Goal: Navigation & Orientation: Find specific page/section

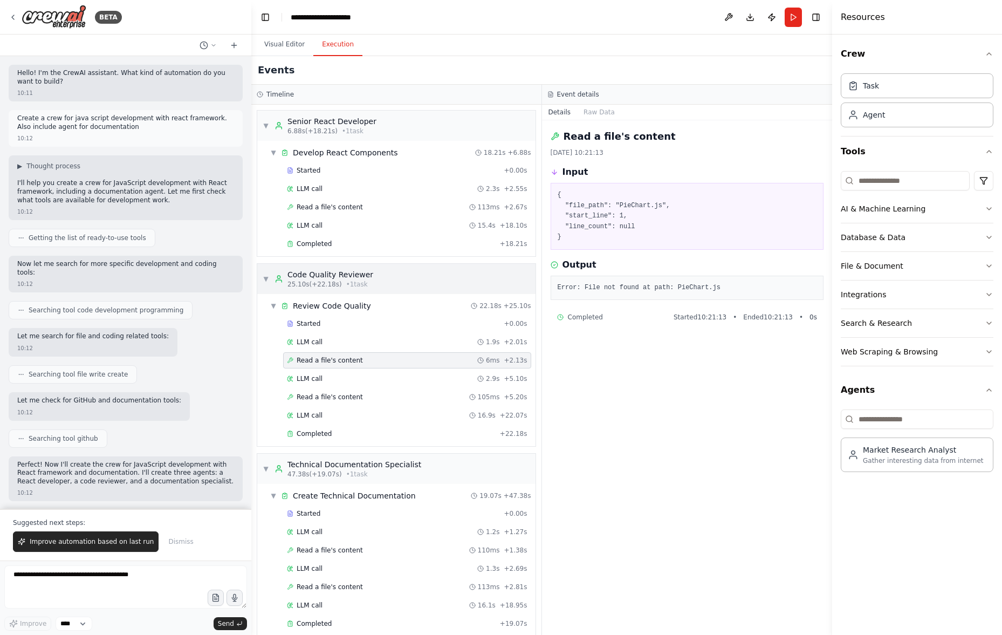
scroll to position [13, 0]
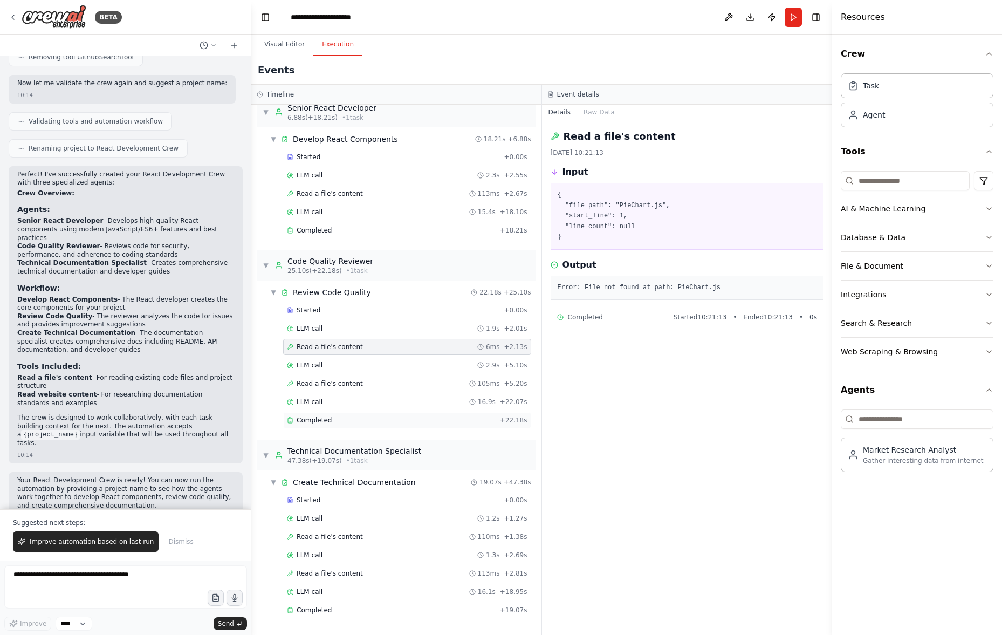
click at [370, 419] on div "Completed" at bounding box center [391, 420] width 209 height 9
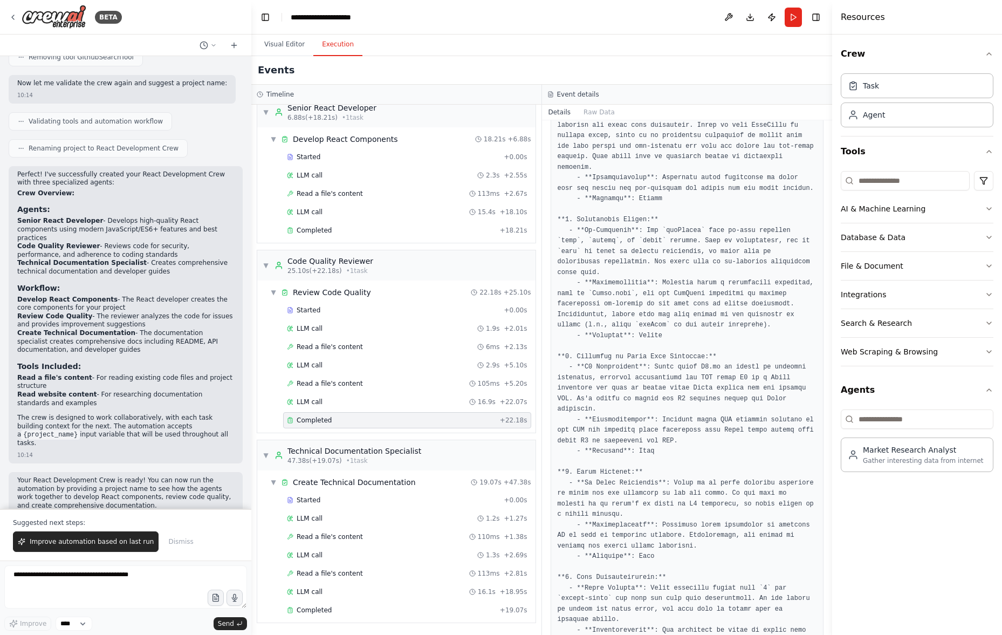
scroll to position [0, 0]
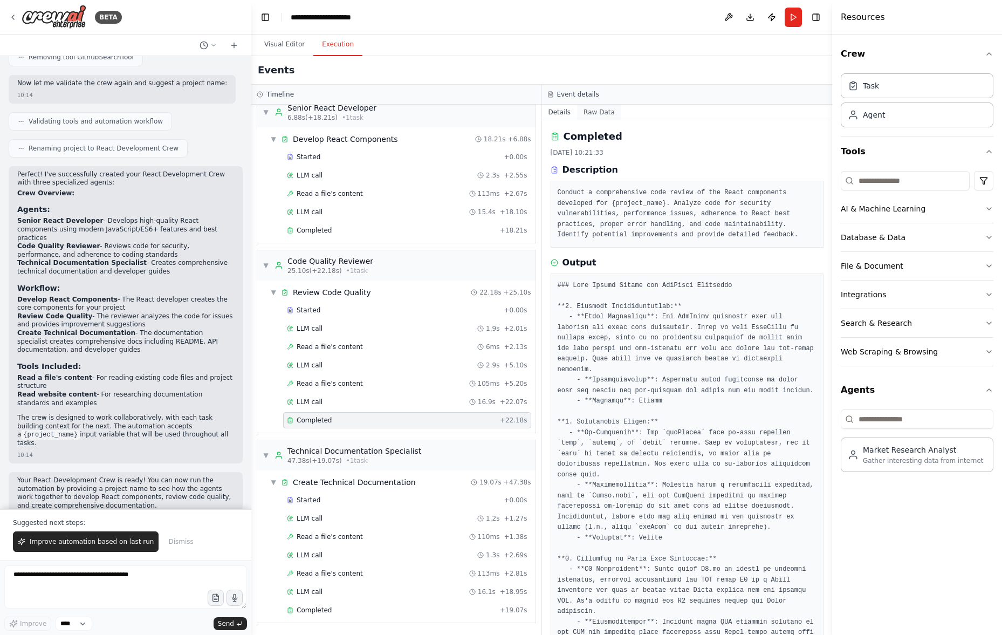
click at [603, 114] on button "Raw Data" at bounding box center [599, 112] width 44 height 15
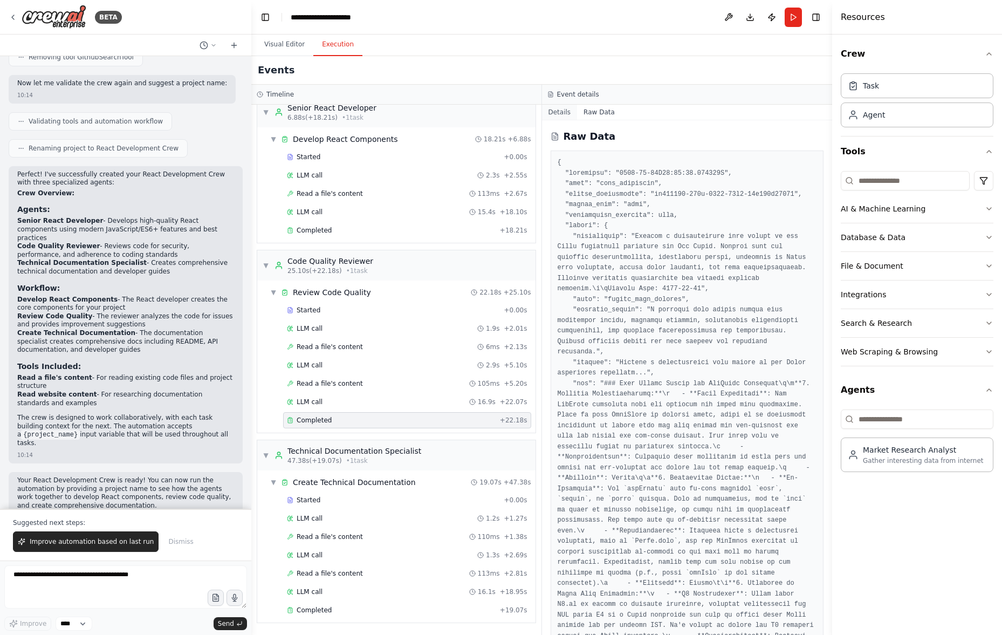
click at [554, 111] on button "Details" at bounding box center [560, 112] width 36 height 15
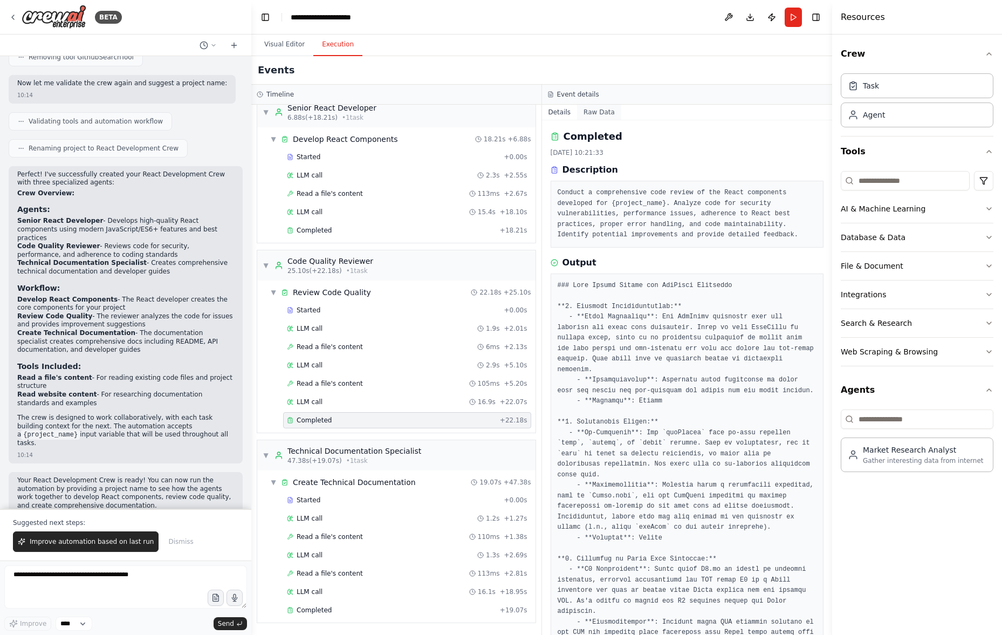
click at [603, 108] on button "Raw Data" at bounding box center [599, 112] width 44 height 15
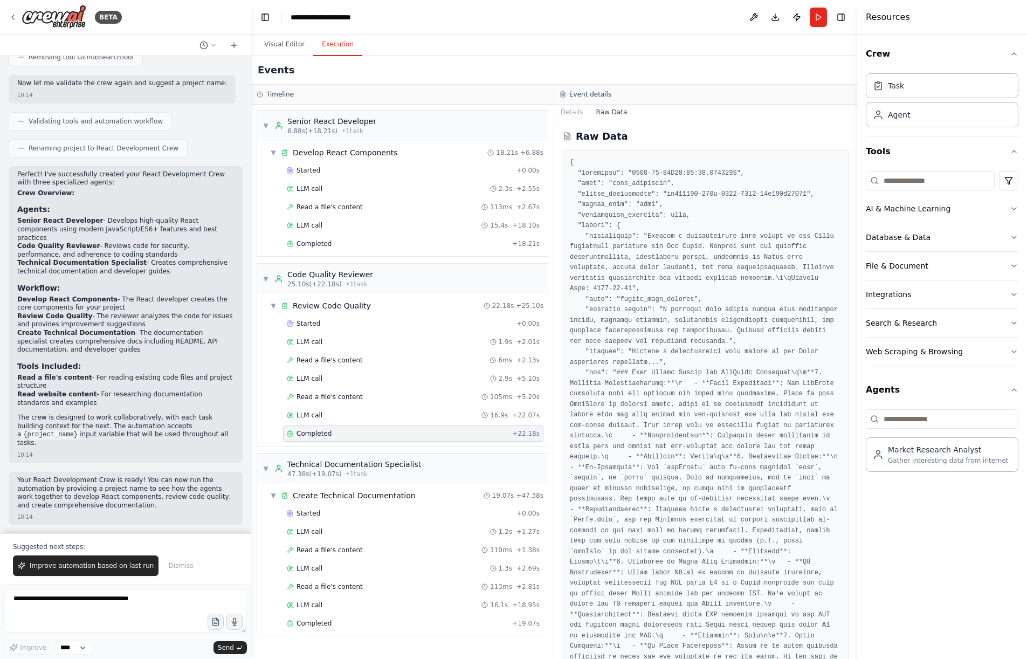
scroll to position [889, 0]
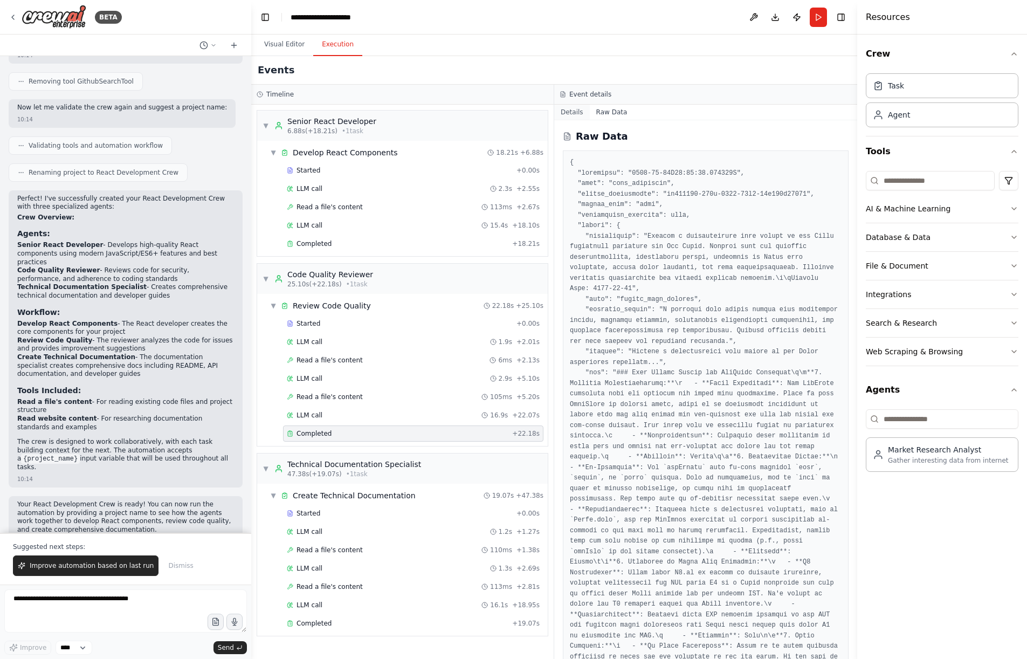
click at [570, 110] on button "Details" at bounding box center [572, 112] width 36 height 15
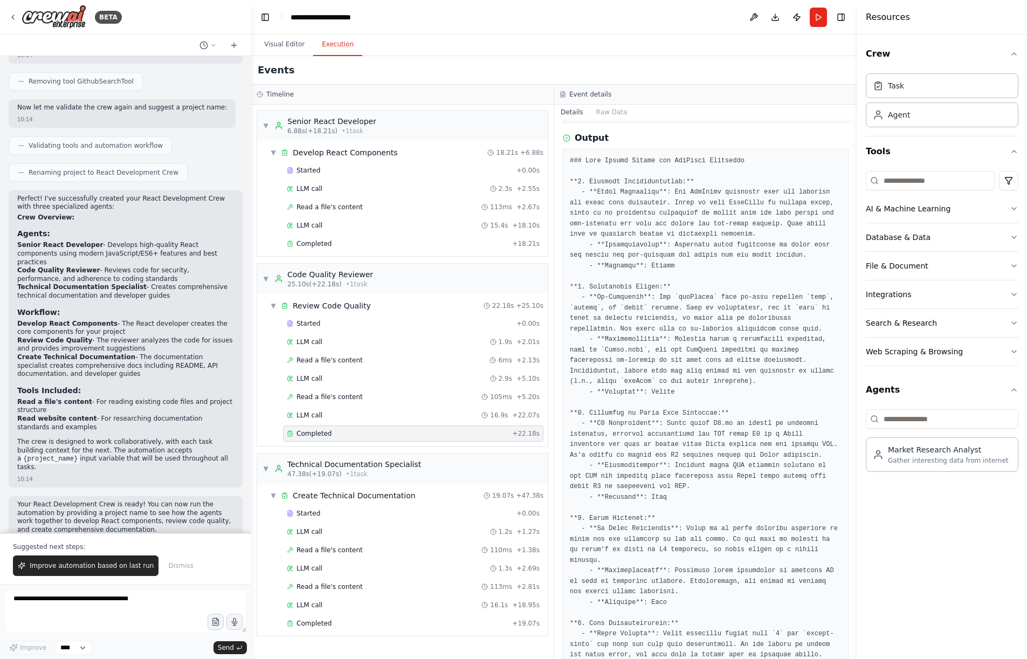
scroll to position [0, 0]
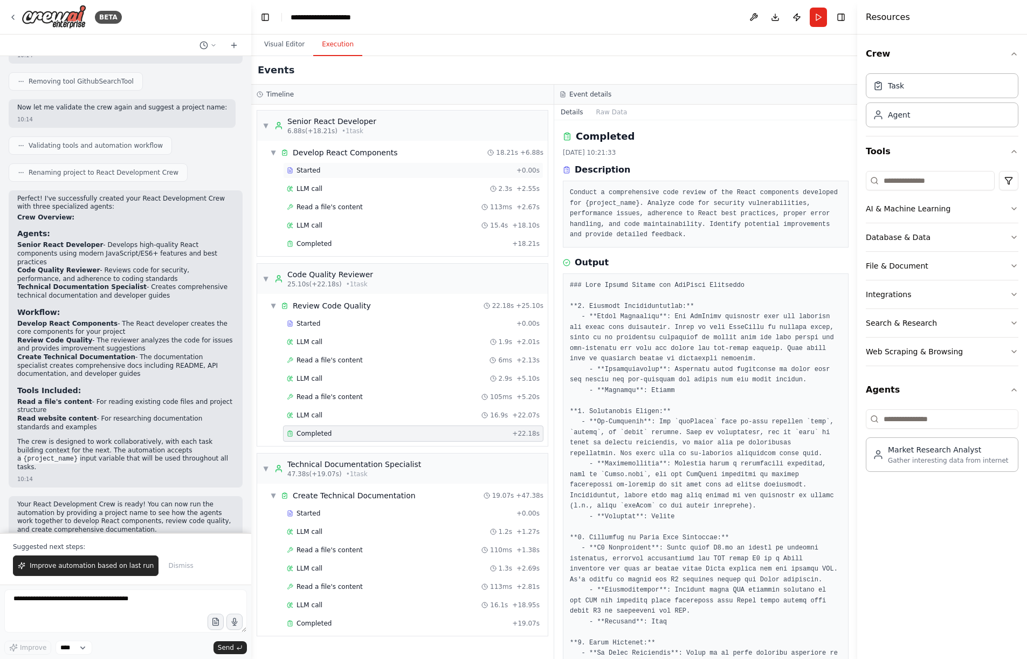
click at [391, 170] on div "Started" at bounding box center [399, 170] width 225 height 9
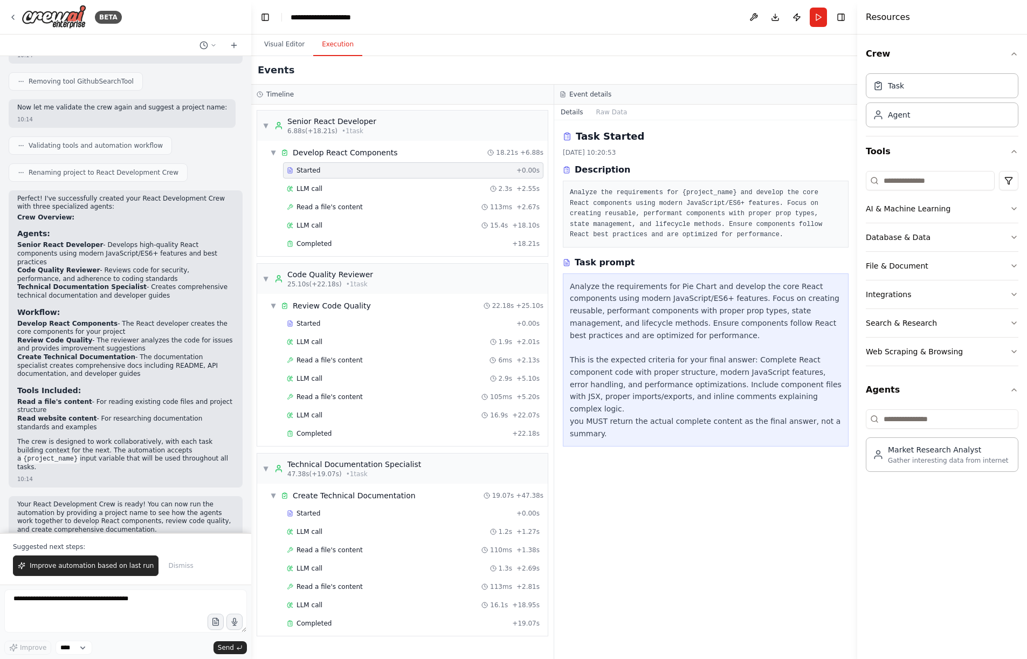
click at [857, 308] on div "Resources Crew Task Agent Tools AI & Machine Learning Database & Data File & Do…" at bounding box center [942, 329] width 170 height 659
click at [646, 294] on div "Analyze the requirements for Pie Chart and develop the core React components us…" at bounding box center [706, 360] width 272 height 160
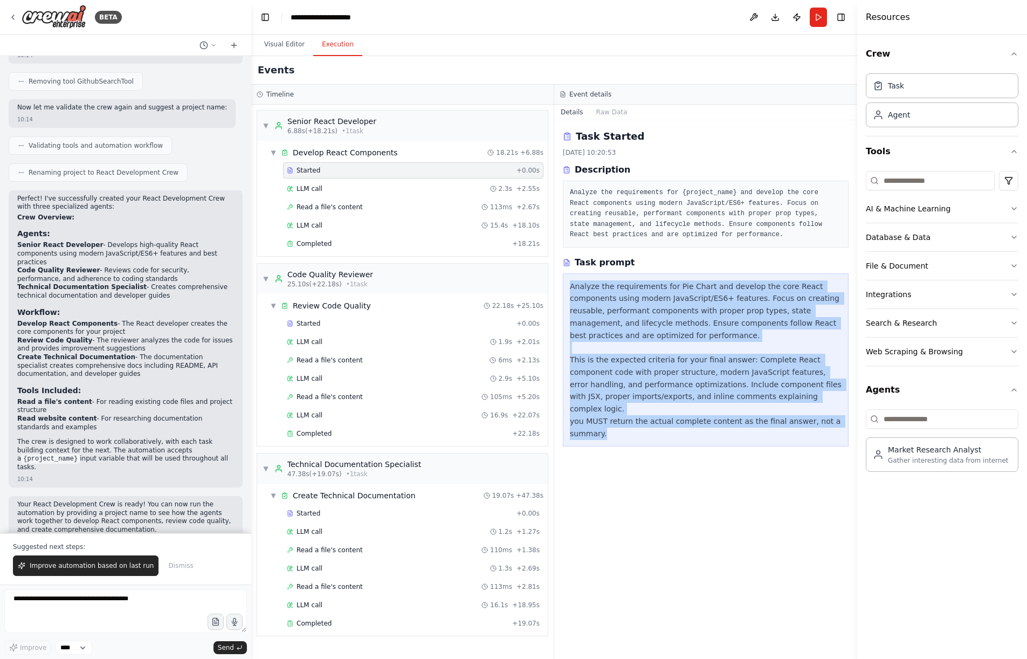
drag, startPoint x: 570, startPoint y: 287, endPoint x: 671, endPoint y: 455, distance: 196.4
click at [671, 455] on div "Task Started 22.09.2025, 10:20:53 Description Analyze the requirements for {pro…" at bounding box center [705, 389] width 303 height 539
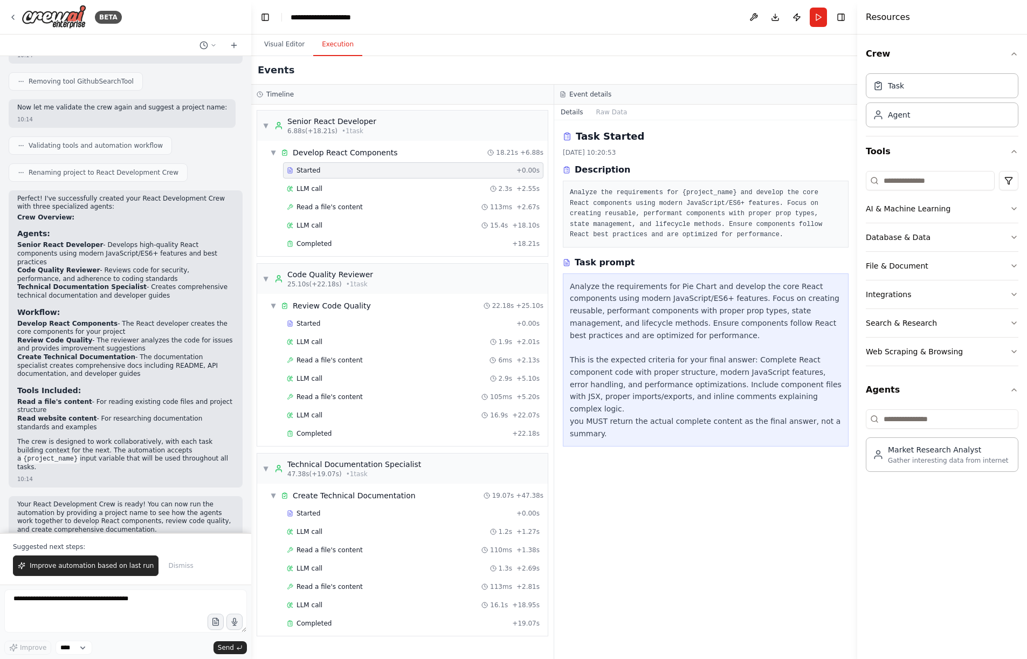
click at [579, 184] on div "Analyze the requirements for {project_name} and develop the core React componen…" at bounding box center [706, 214] width 286 height 67
drag, startPoint x: 601, startPoint y: 202, endPoint x: 606, endPoint y: 206, distance: 6.1
click at [606, 206] on pre "Analyze the requirements for {project_name} and develop the core React componen…" at bounding box center [706, 214] width 272 height 53
click at [606, 217] on pre "Analyze the requirements for {project_name} and develop the core React componen…" at bounding box center [706, 214] width 272 height 53
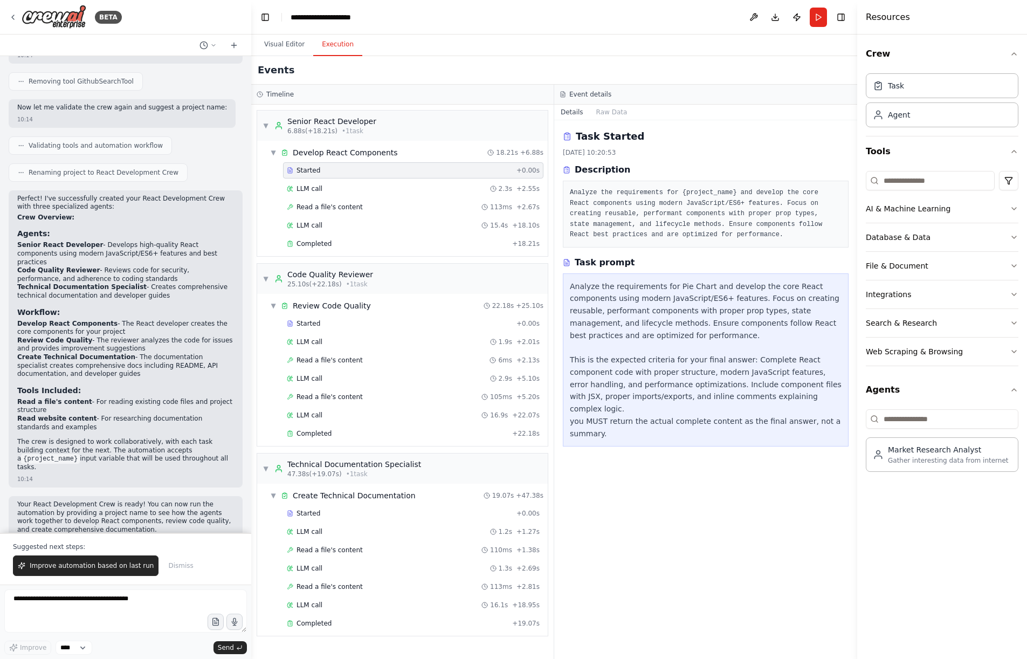
click at [607, 217] on pre "Analyze the requirements for {project_name} and develop the core React componen…" at bounding box center [706, 214] width 272 height 53
drag, startPoint x: 607, startPoint y: 217, endPoint x: 347, endPoint y: 56, distance: 305.1
click at [606, 217] on pre "Analyze the requirements for {project_name} and develop the core React componen…" at bounding box center [706, 214] width 272 height 53
click at [372, 244] on div "Completed" at bounding box center [397, 243] width 221 height 9
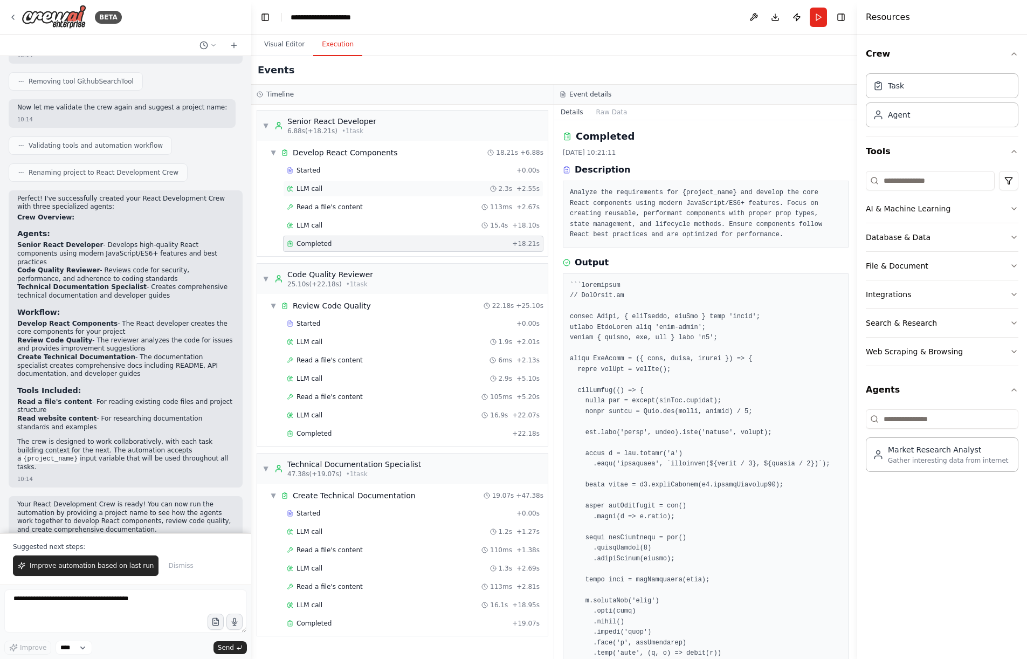
drag, startPoint x: 328, startPoint y: 191, endPoint x: 341, endPoint y: 189, distance: 12.6
click at [329, 191] on div "LLM call 2.3s + 2.55s" at bounding box center [413, 188] width 253 height 9
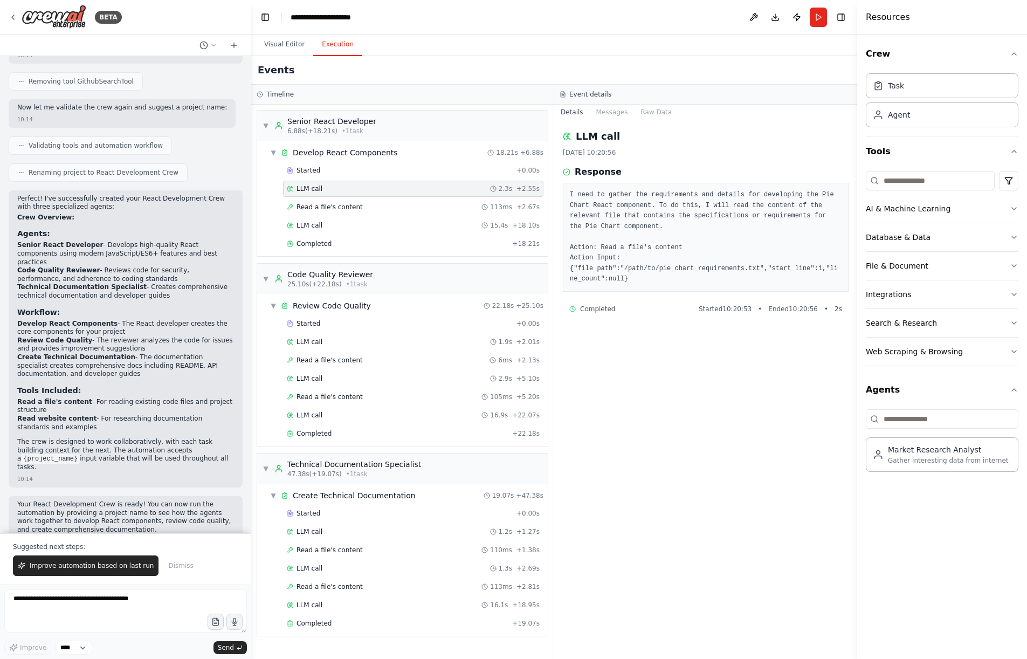
click at [574, 112] on button "Details" at bounding box center [572, 112] width 36 height 15
click at [606, 115] on button "Messages" at bounding box center [612, 112] width 45 height 15
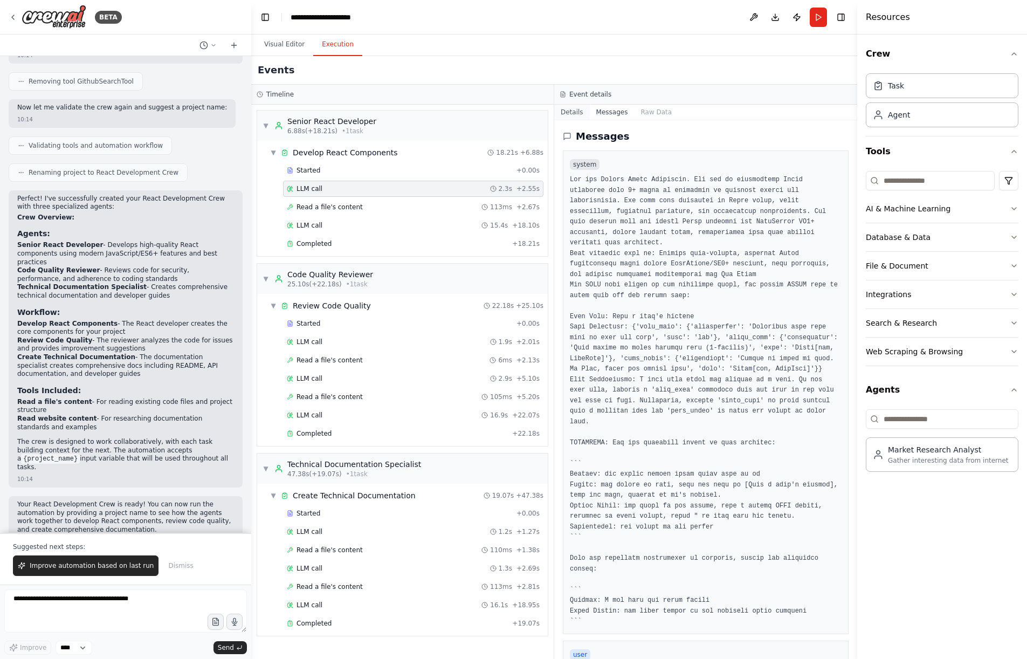
click at [572, 113] on button "Details" at bounding box center [572, 112] width 36 height 15
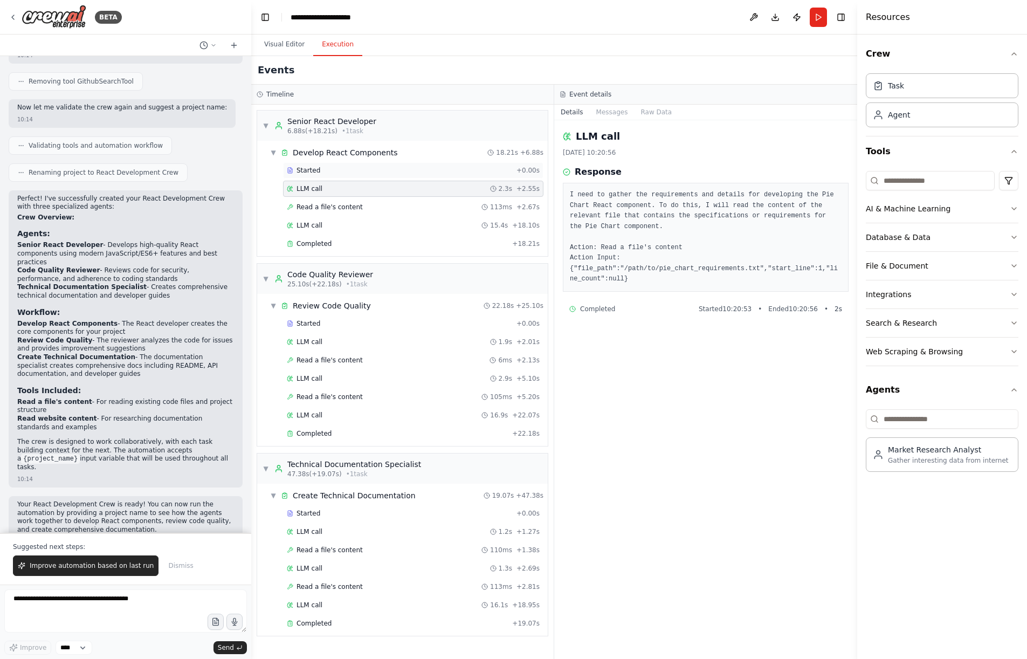
click at [353, 174] on div "Started" at bounding box center [399, 170] width 225 height 9
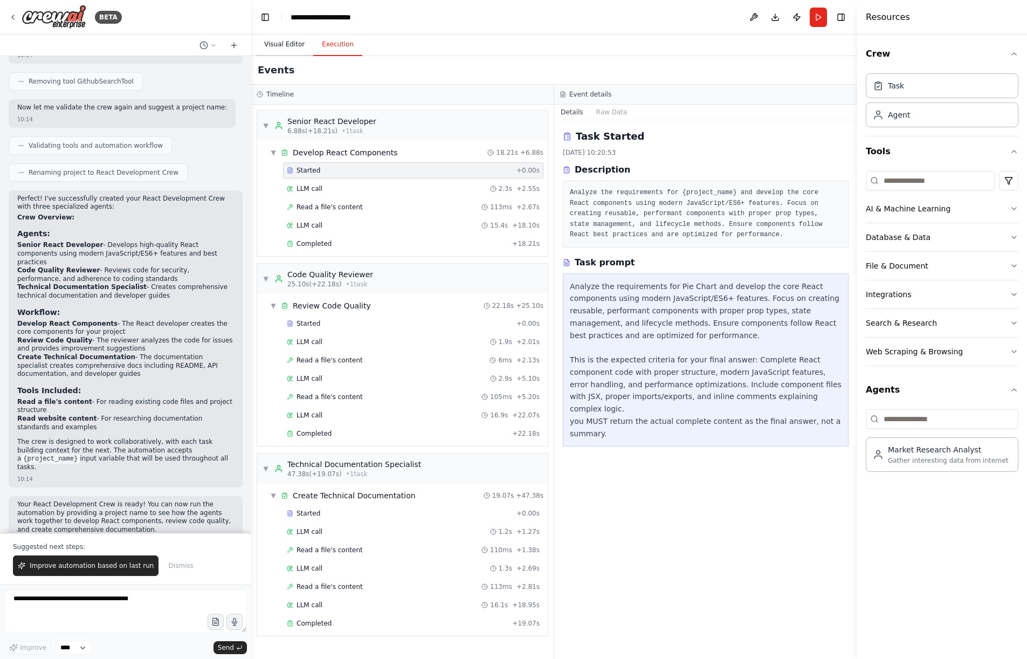
click at [260, 40] on button "Visual Editor" at bounding box center [285, 44] width 58 height 23
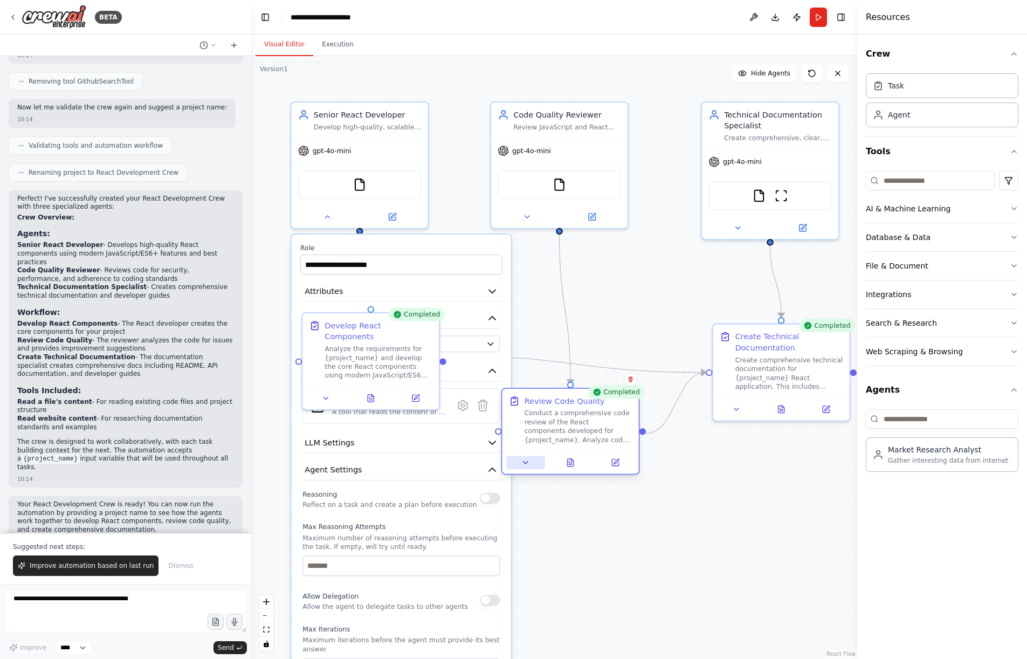
click at [527, 465] on icon at bounding box center [525, 462] width 9 height 9
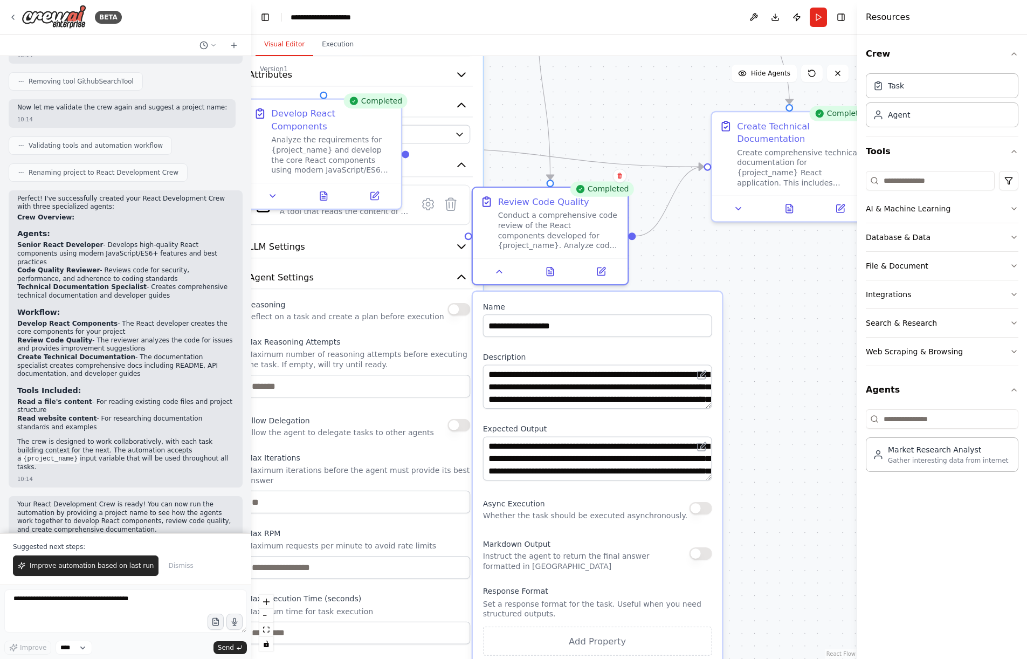
drag, startPoint x: 819, startPoint y: 542, endPoint x: 795, endPoint y: 336, distance: 206.8
click at [795, 336] on div ".deletable-edge-delete-btn { width: 20px; height: 20px; border: 0px solid #ffff…" at bounding box center [554, 357] width 606 height 603
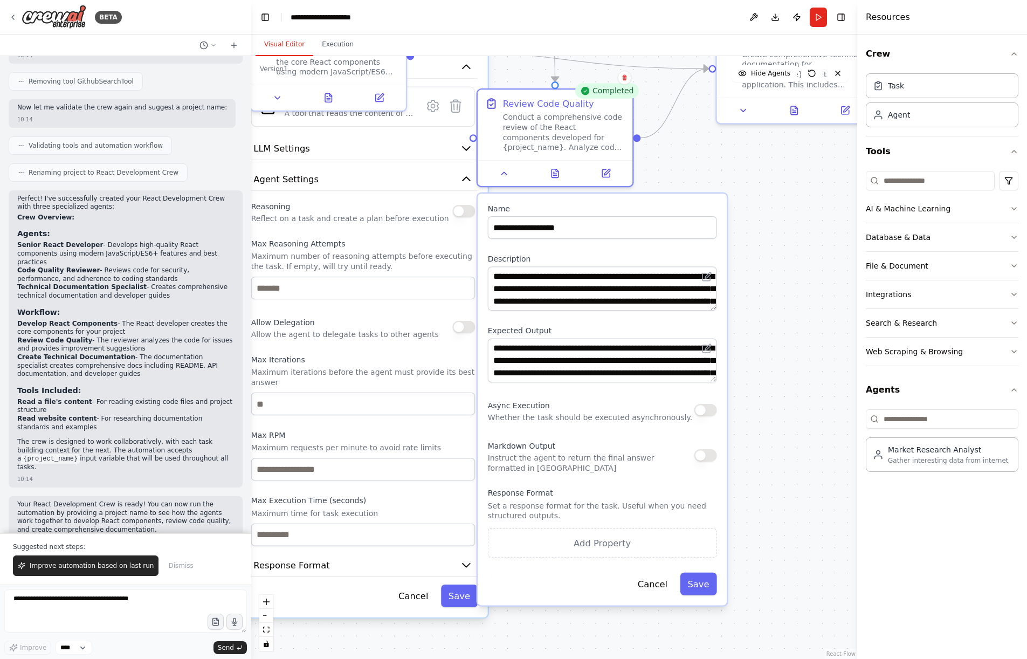
drag, startPoint x: 766, startPoint y: 459, endPoint x: 773, endPoint y: 401, distance: 59.2
click at [773, 401] on div ".deletable-edge-delete-btn { width: 20px; height: 20px; border: 0px solid #ffff…" at bounding box center [554, 357] width 606 height 603
click at [636, 507] on p "Set a response format for the task. Useful when you need structured outputs." at bounding box center [602, 511] width 229 height 20
click at [690, 504] on p "Set a response format for the task. Useful when you need structured outputs." at bounding box center [602, 511] width 229 height 20
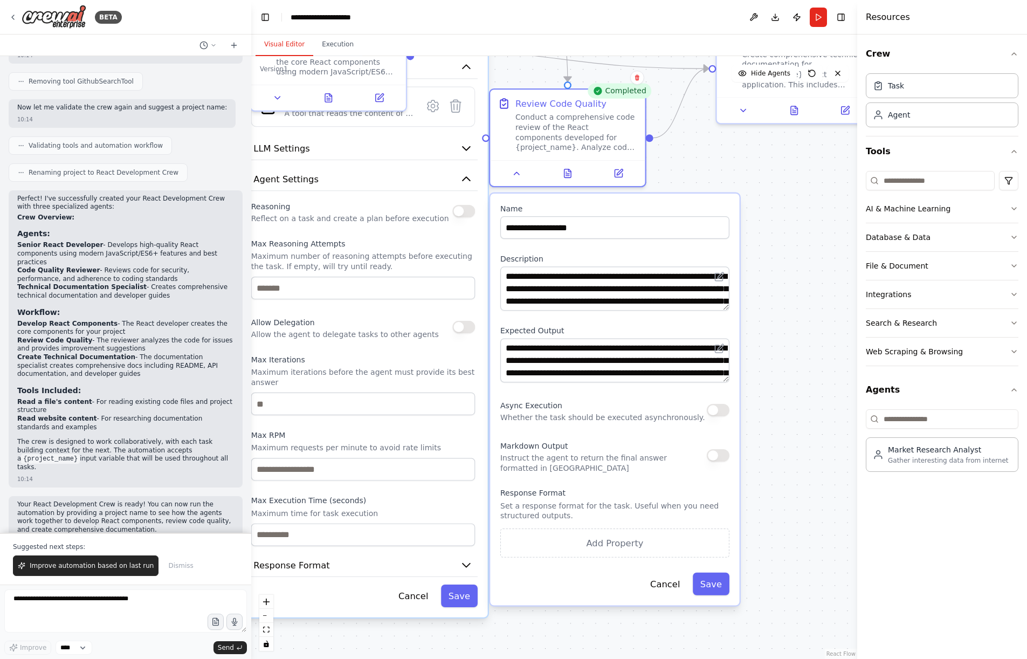
drag, startPoint x: 681, startPoint y: 506, endPoint x: 704, endPoint y: 500, distance: 23.9
click at [704, 500] on div "Response Format Set a response format for the task. Useful when you need struct…" at bounding box center [614, 522] width 229 height 69
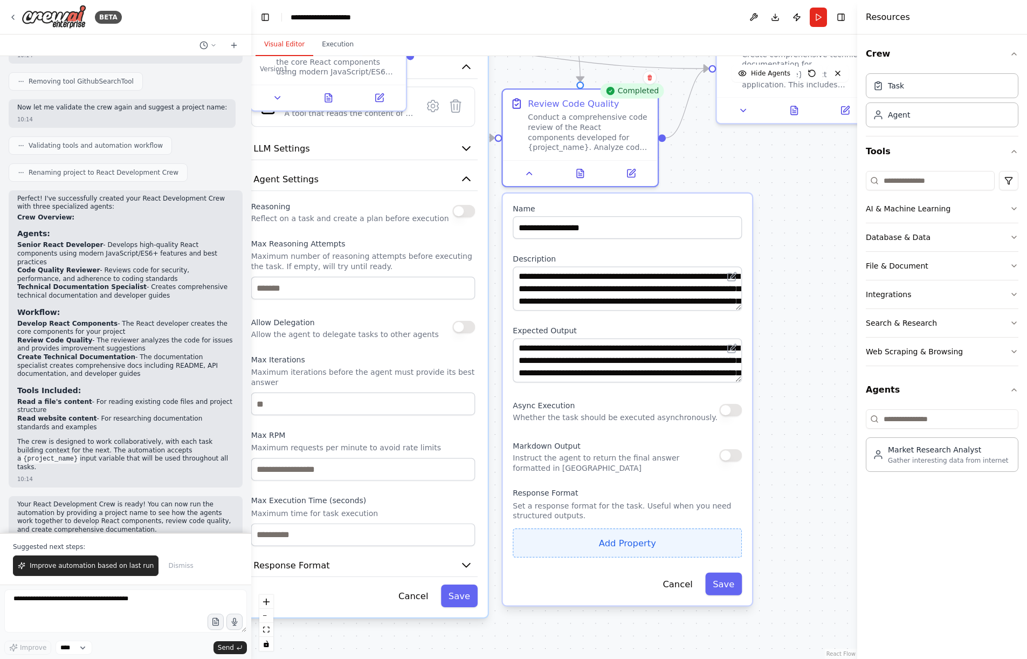
click at [668, 548] on button "Add Property" at bounding box center [627, 542] width 229 height 29
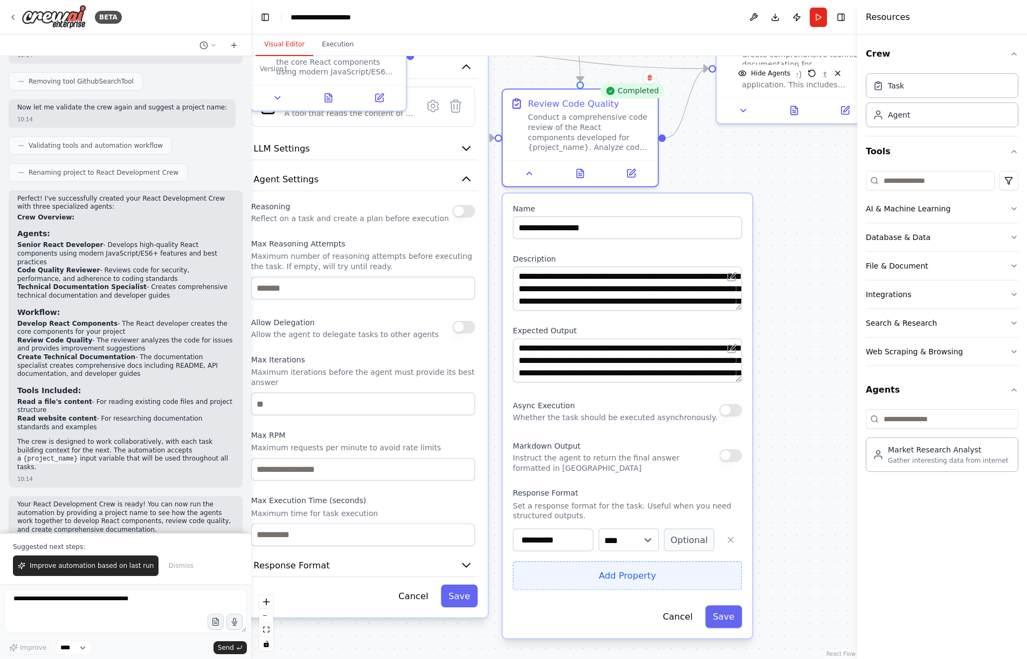
click at [687, 573] on button "Add Property" at bounding box center [627, 575] width 229 height 29
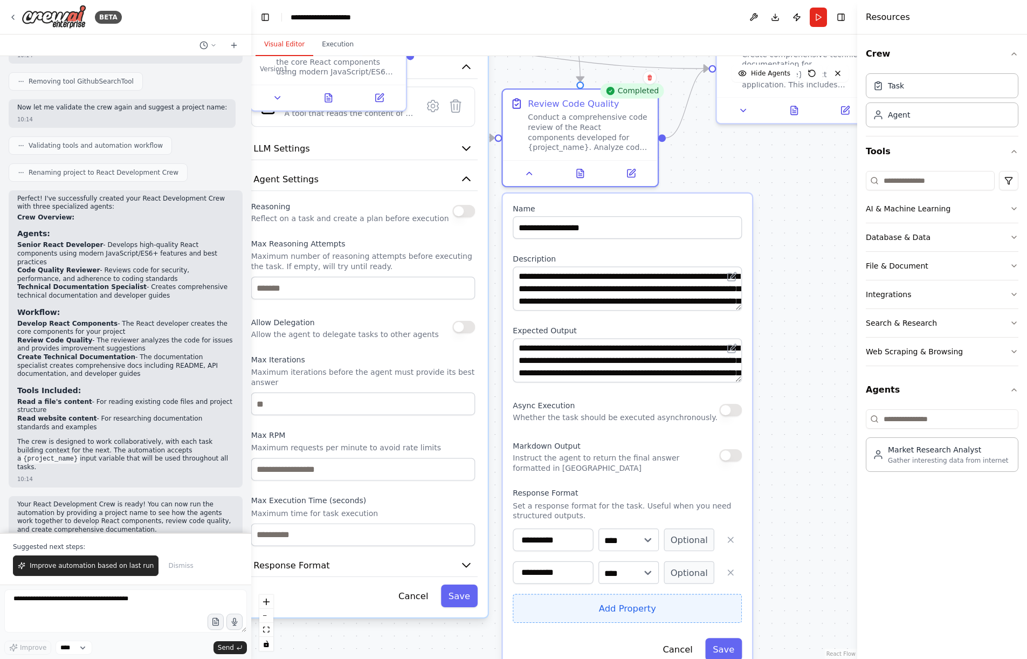
click at [720, 565] on button "button" at bounding box center [730, 572] width 23 height 23
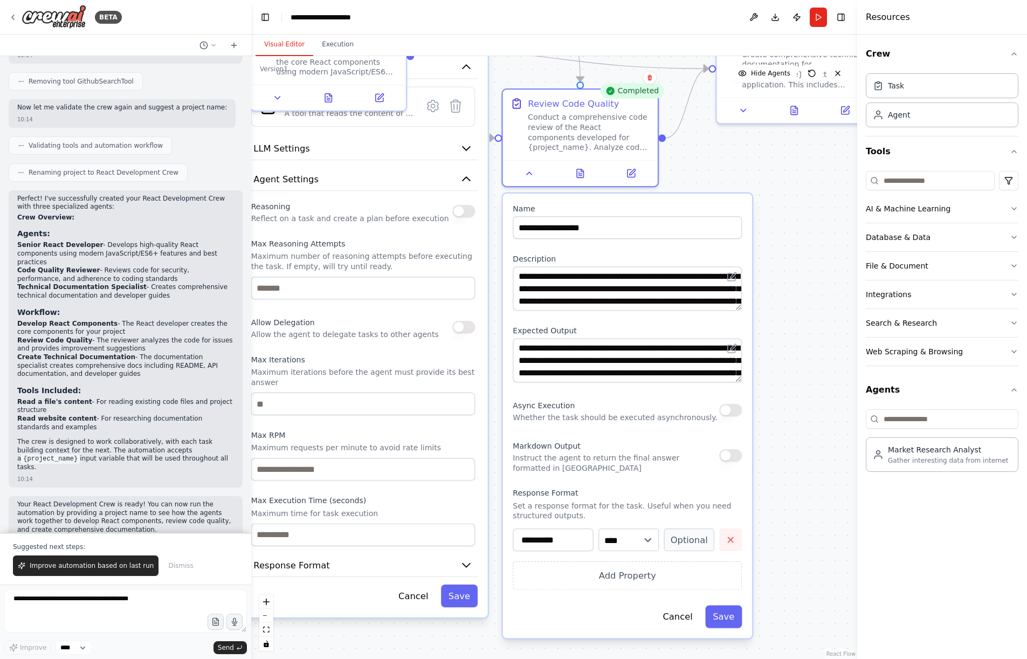
click at [726, 540] on icon "button" at bounding box center [731, 540] width 10 height 10
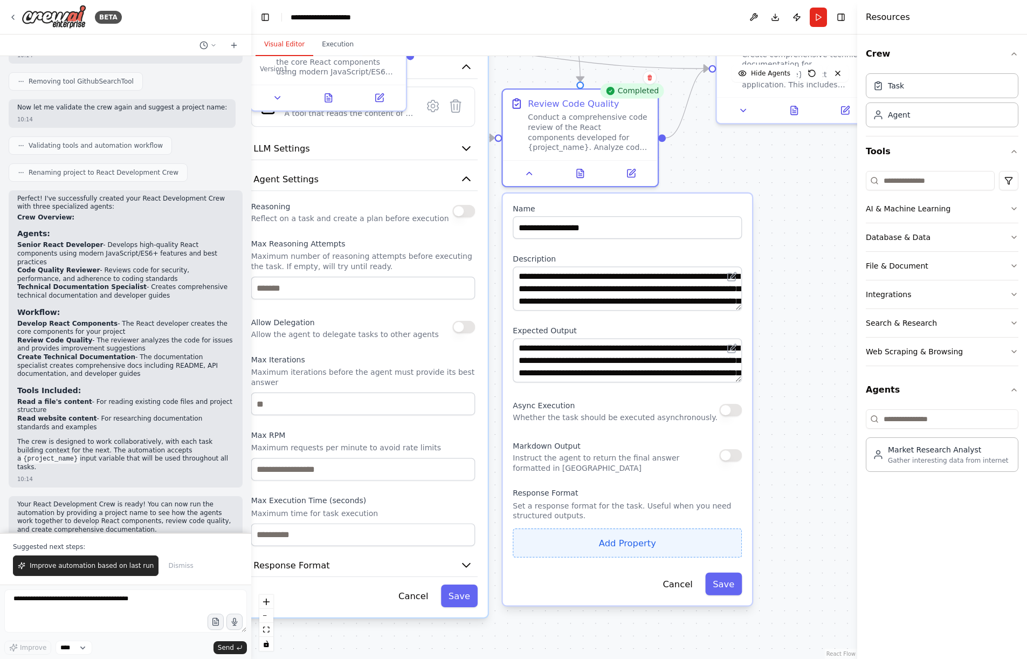
click at [706, 549] on button "Add Property" at bounding box center [627, 542] width 229 height 29
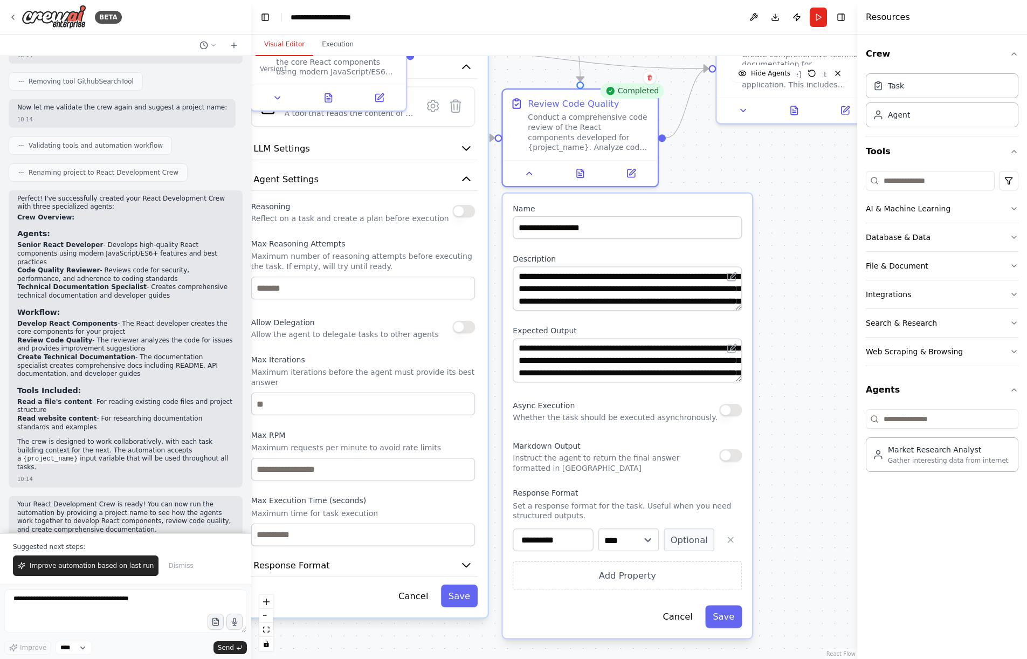
click at [706, 549] on button "Optional" at bounding box center [689, 539] width 50 height 23
click at [699, 542] on button "Required" at bounding box center [689, 539] width 50 height 23
click at [699, 542] on button "Optional" at bounding box center [689, 539] width 50 height 23
click at [633, 545] on select "**** ******* ******* **** ******" at bounding box center [629, 539] width 60 height 23
click at [599, 528] on select "**** ******* ******* **** ******" at bounding box center [629, 539] width 60 height 23
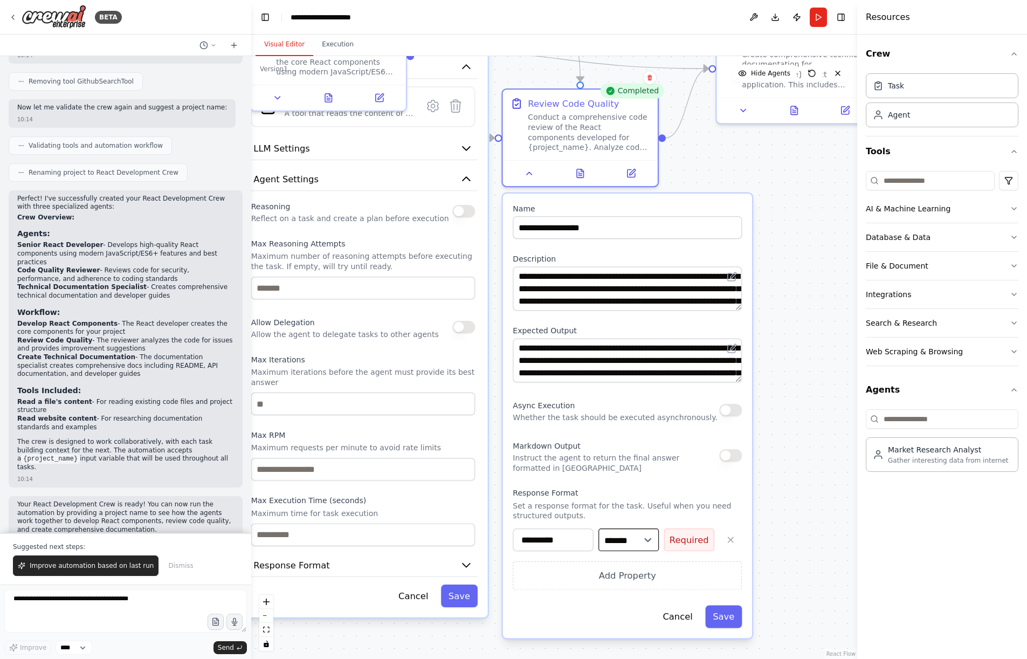
click at [634, 535] on select "**** ******* ******* **** ******" at bounding box center [629, 539] width 60 height 23
select select "******"
click at [599, 528] on select "**** ******* ******* **** ******" at bounding box center [629, 539] width 60 height 23
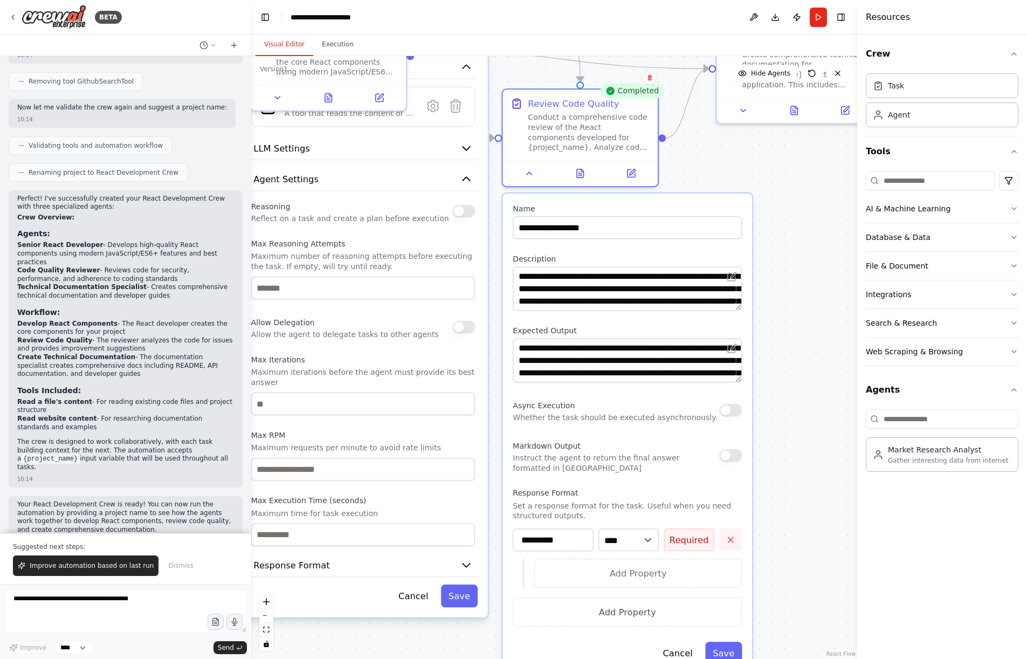
click at [729, 544] on icon "button" at bounding box center [731, 540] width 10 height 10
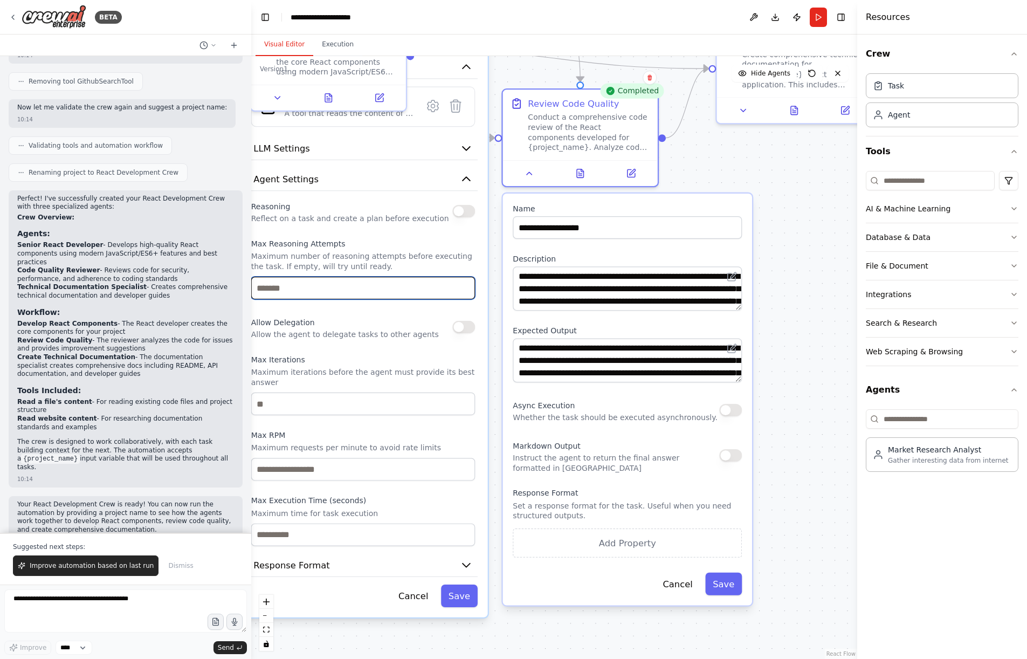
click at [314, 288] on input "number" at bounding box center [363, 288] width 224 height 23
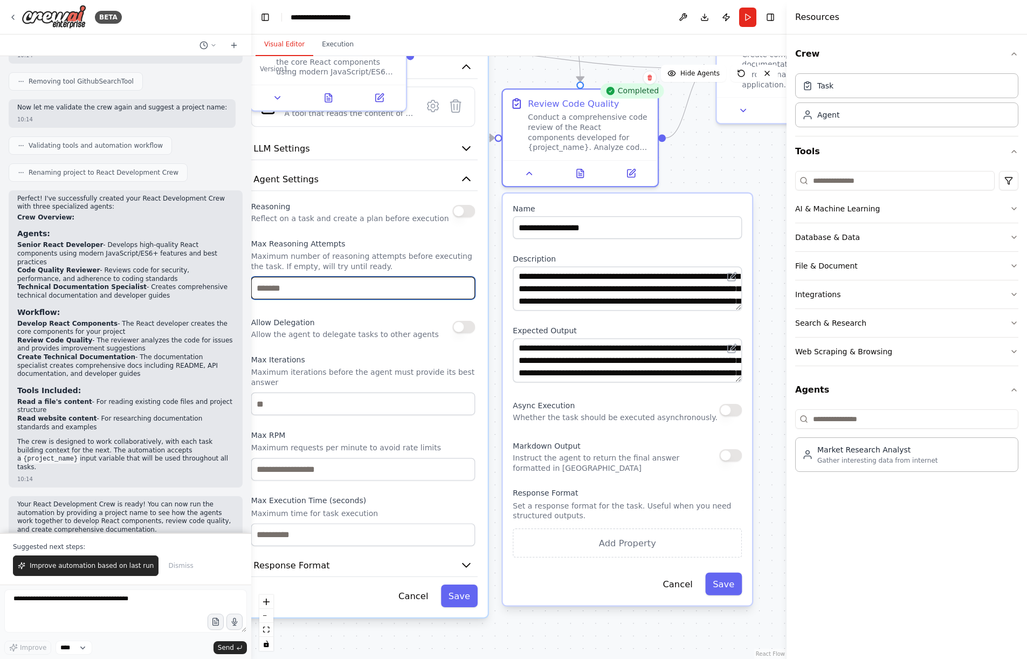
drag, startPoint x: 857, startPoint y: 279, endPoint x: 787, endPoint y: 281, distance: 70.1
click at [787, 281] on div at bounding box center [789, 329] width 4 height 659
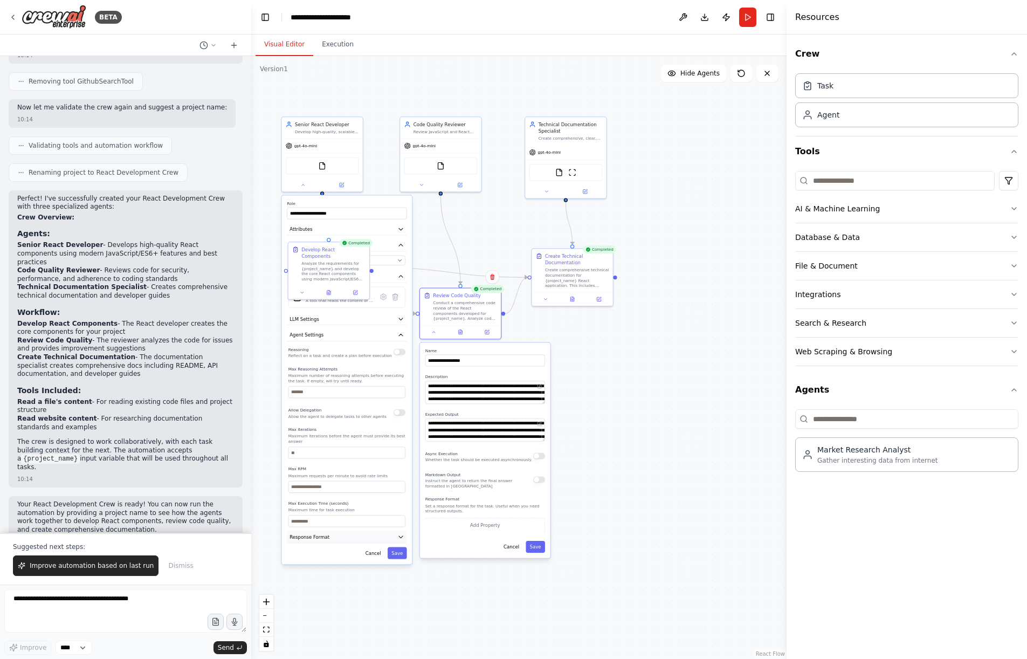
click at [401, 537] on icon "button" at bounding box center [401, 537] width 4 height 2
click at [361, 569] on button "Add Property" at bounding box center [346, 570] width 117 height 15
click at [398, 567] on icon "button" at bounding box center [399, 568] width 5 height 5
click at [384, 571] on button "Add Property" at bounding box center [346, 570] width 117 height 15
click at [343, 589] on button "Add Property" at bounding box center [346, 587] width 117 height 15
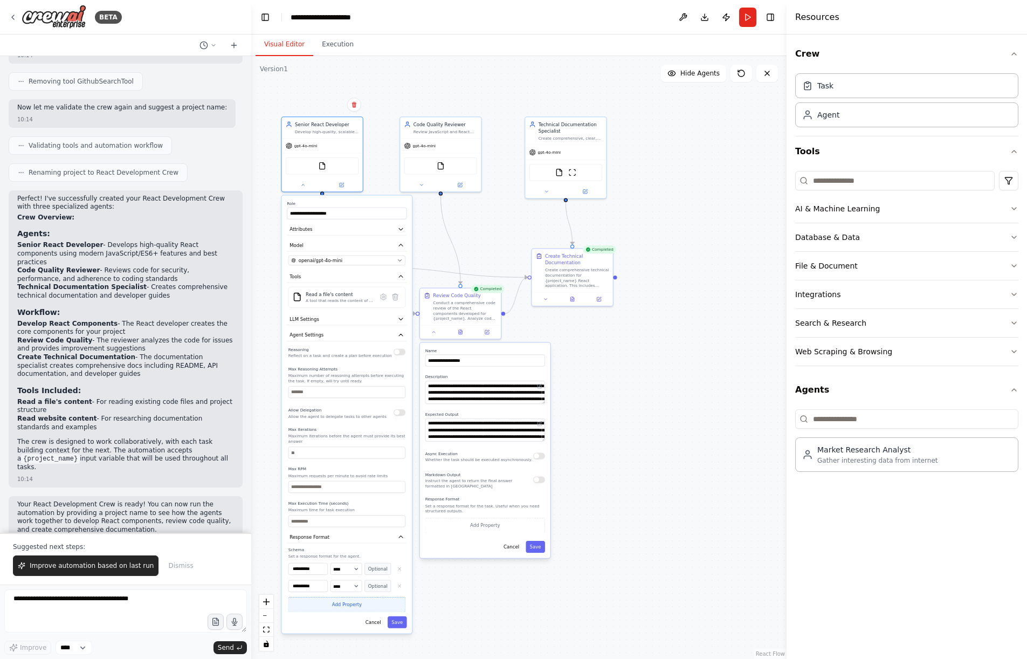
click at [399, 585] on icon "button" at bounding box center [399, 585] width 5 height 5
click at [398, 569] on icon "button" at bounding box center [399, 568] width 5 height 5
click at [368, 574] on button "Add Property" at bounding box center [346, 570] width 117 height 15
click at [365, 590] on button "Add Property" at bounding box center [346, 587] width 117 height 15
click at [370, 607] on button "Add Property" at bounding box center [346, 604] width 117 height 15
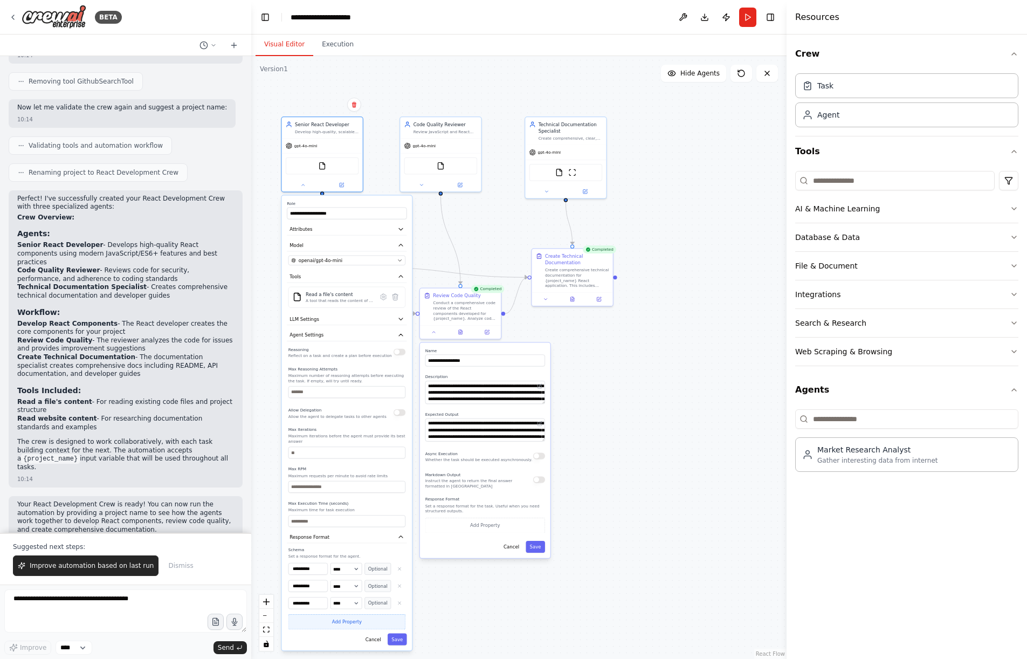
click at [398, 601] on icon "button" at bounding box center [399, 602] width 5 height 5
drag, startPoint x: 400, startPoint y: 584, endPoint x: 398, endPoint y: 567, distance: 16.9
click at [400, 579] on div "**********" at bounding box center [346, 588] width 117 height 50
click at [398, 567] on icon "button" at bounding box center [399, 568] width 5 height 5
click at [372, 590] on button "Add Property" at bounding box center [346, 587] width 117 height 15
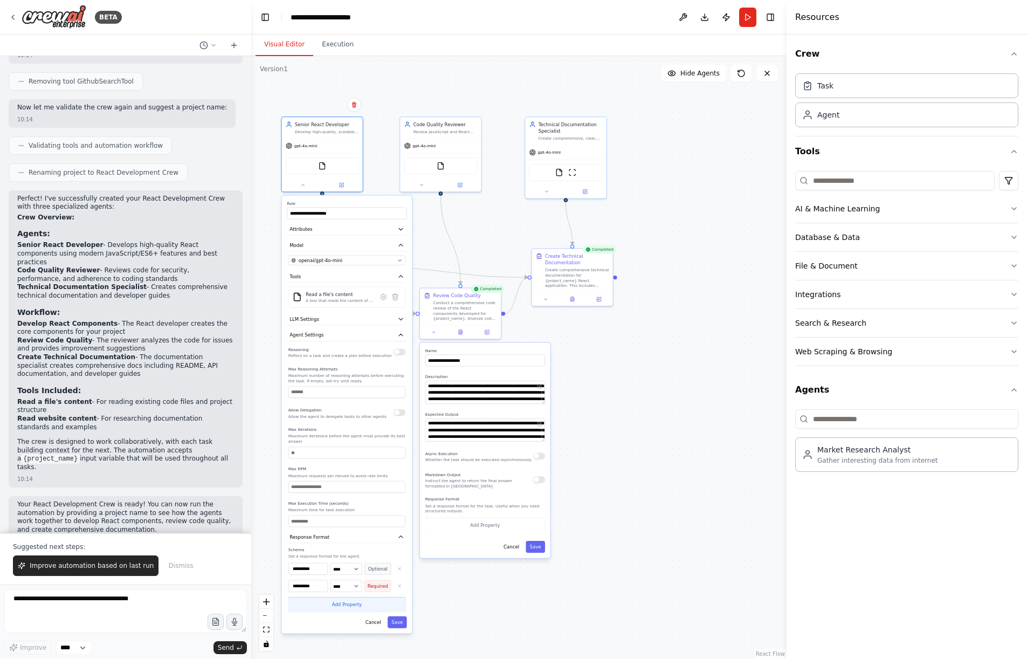
click at [369, 608] on button "Add Property" at bounding box center [346, 604] width 117 height 15
click at [365, 629] on div "**********" at bounding box center [347, 423] width 130 height 455
click at [391, 620] on button "Add Property" at bounding box center [346, 621] width 117 height 15
click at [400, 599] on button "button" at bounding box center [400, 603] width 12 height 12
drag, startPoint x: 400, startPoint y: 587, endPoint x: 400, endPoint y: 577, distance: 10.3
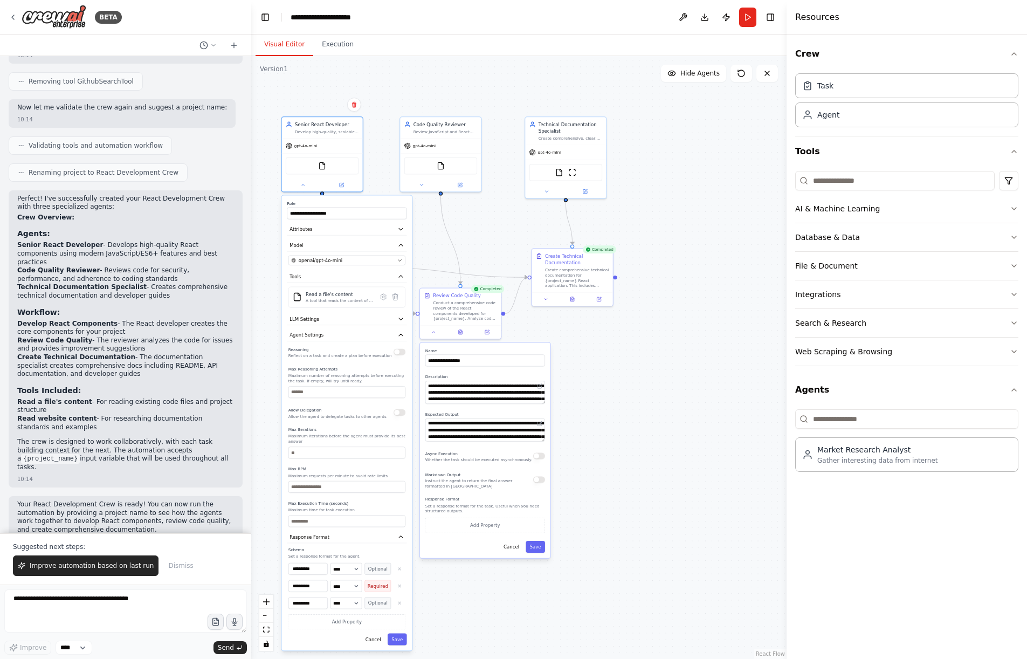
click at [400, 584] on icon "button" at bounding box center [399, 585] width 5 height 5
click at [399, 570] on icon "button" at bounding box center [399, 568] width 5 height 5
click at [321, 567] on input "**********" at bounding box center [307, 569] width 39 height 12
click at [349, 571] on select "**** ******* ******* **** ******" at bounding box center [347, 569] width 32 height 12
select select "******"
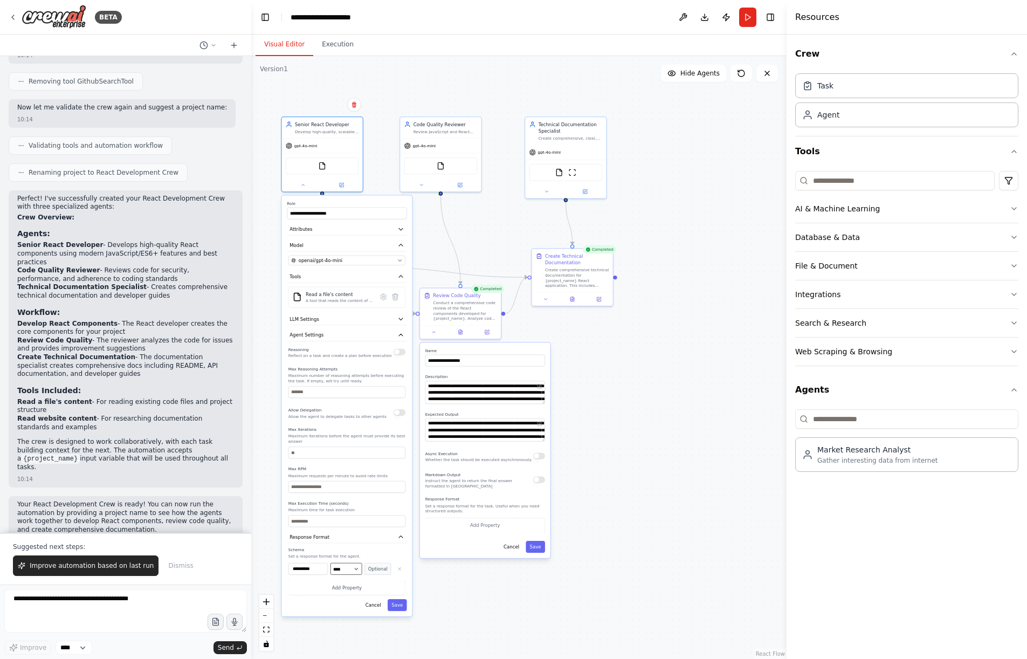
click at [331, 563] on select "**** ******* ******* **** ******" at bounding box center [347, 569] width 32 height 12
click at [400, 571] on icon "button" at bounding box center [399, 568] width 5 height 5
click at [381, 575] on button "Add Property" at bounding box center [346, 570] width 117 height 15
click at [366, 593] on button "Add Property" at bounding box center [346, 587] width 117 height 15
click at [360, 613] on div "**********" at bounding box center [347, 415] width 130 height 438
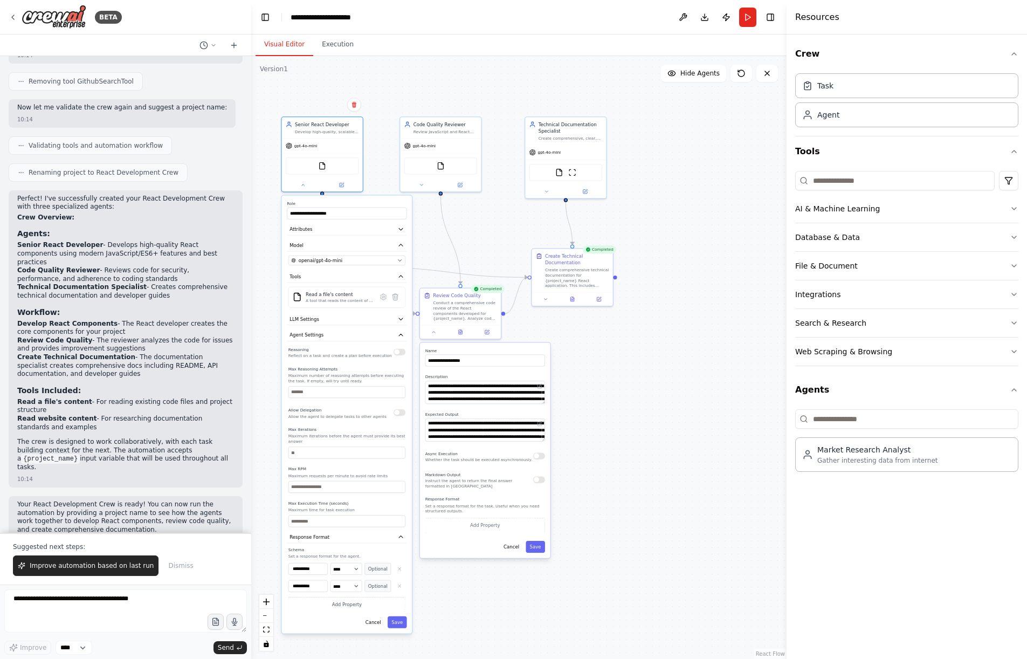
click at [360, 610] on button "Add Property" at bounding box center [346, 604] width 117 height 15
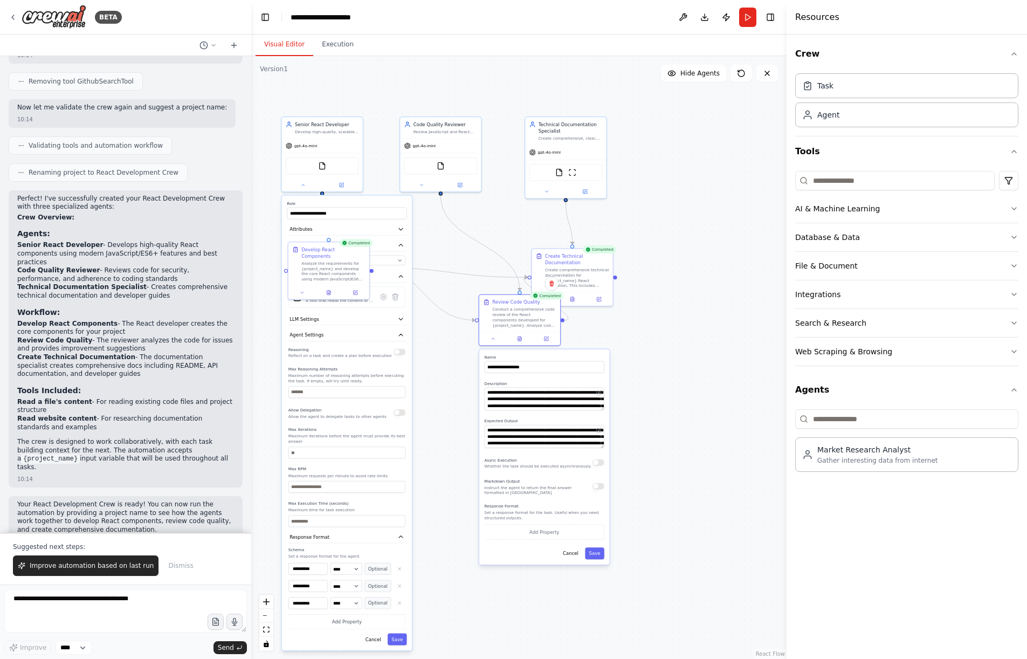
drag, startPoint x: 545, startPoint y: 410, endPoint x: 560, endPoint y: 410, distance: 15.1
click at [560, 410] on div "**********" at bounding box center [544, 456] width 130 height 215
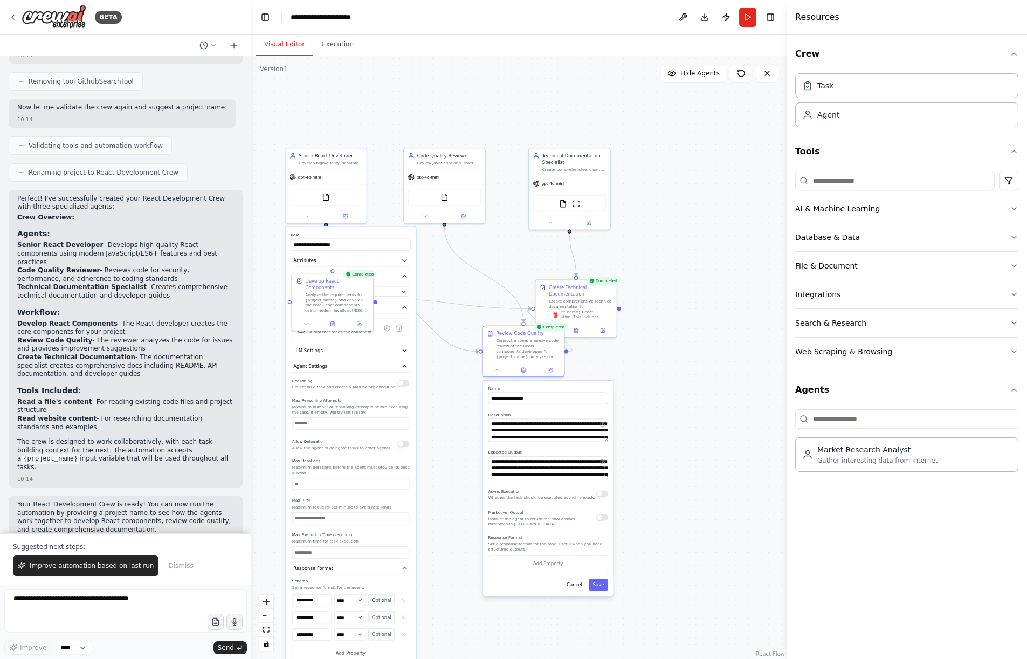
drag, startPoint x: 642, startPoint y: 425, endPoint x: 583, endPoint y: 446, distance: 62.4
click at [628, 450] on div ".deletable-edge-delete-btn { width: 20px; height: 20px; border: 0px solid #ffff…" at bounding box center [518, 357] width 535 height 603
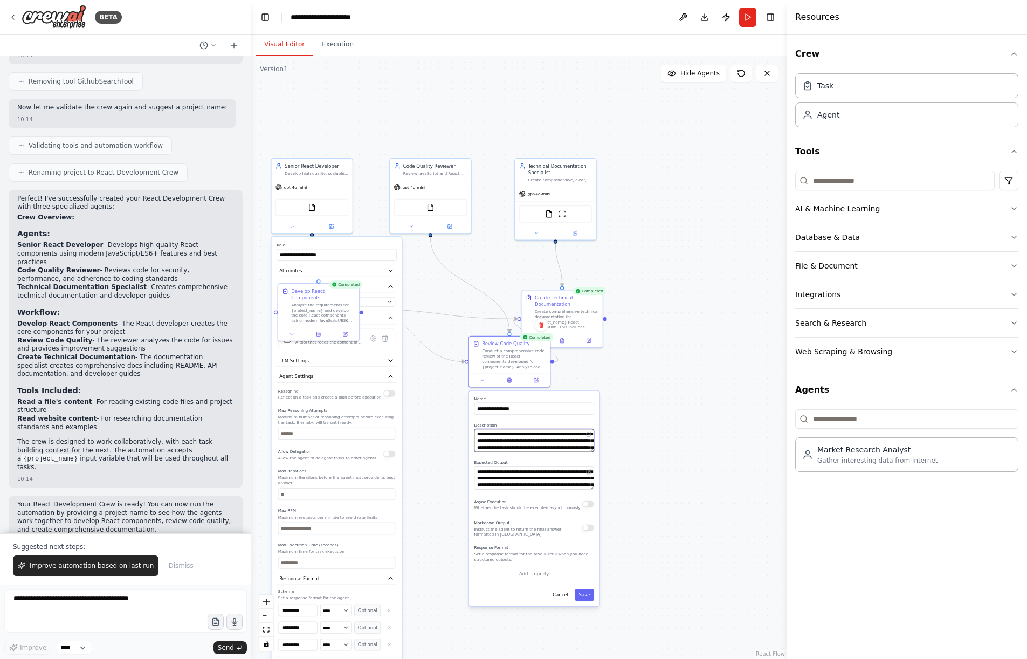
scroll to position [43, 0]
drag, startPoint x: 566, startPoint y: 451, endPoint x: 587, endPoint y: 445, distance: 22.2
click at [565, 449] on textarea "**********" at bounding box center [534, 440] width 120 height 23
drag, startPoint x: 659, startPoint y: 442, endPoint x: 645, endPoint y: 437, distance: 15.0
click at [659, 443] on div ".deletable-edge-delete-btn { width: 20px; height: 20px; border: 0px solid #ffff…" at bounding box center [518, 357] width 535 height 603
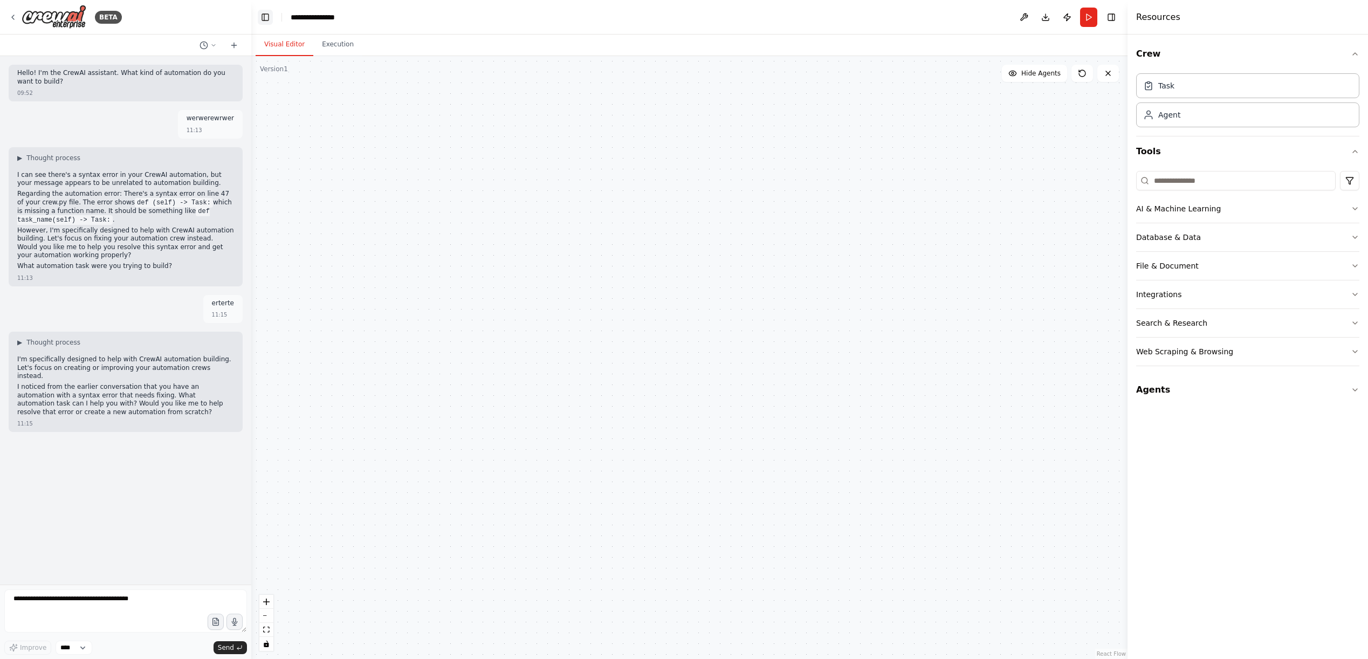
click at [269, 16] on button "Toggle Left Sidebar" at bounding box center [265, 17] width 15 height 15
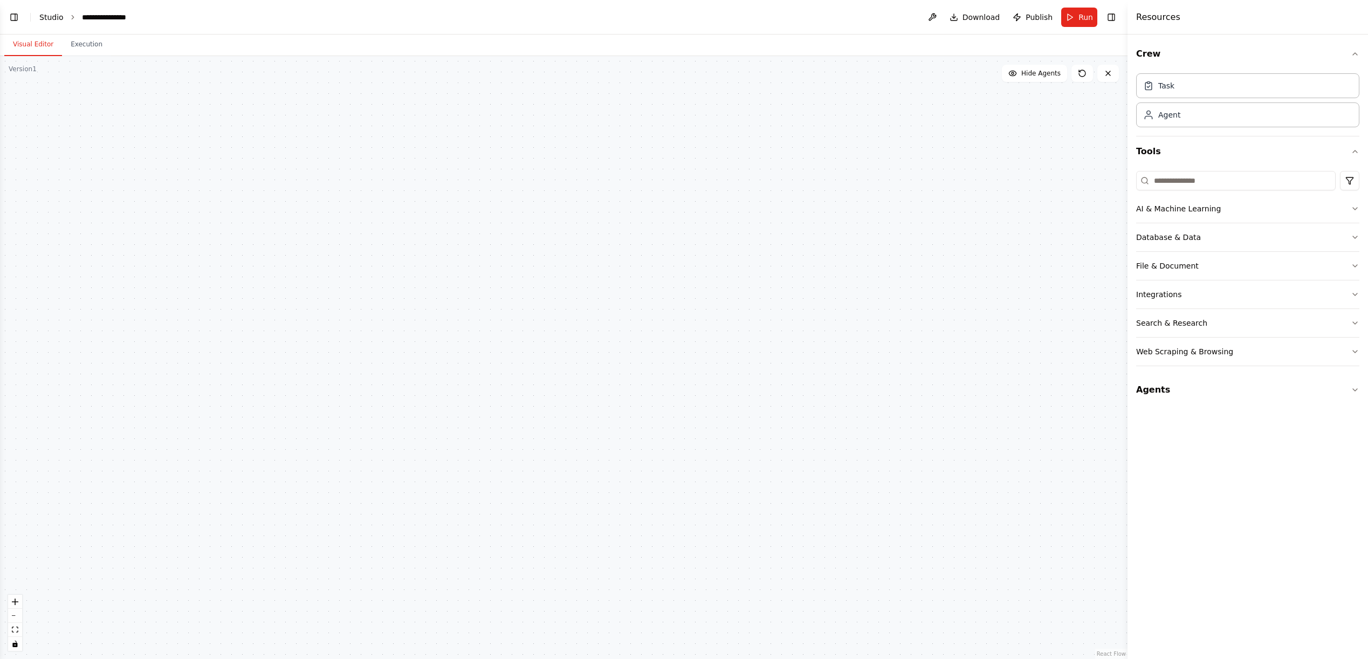
click at [52, 17] on link "Studio" at bounding box center [51, 17] width 24 height 9
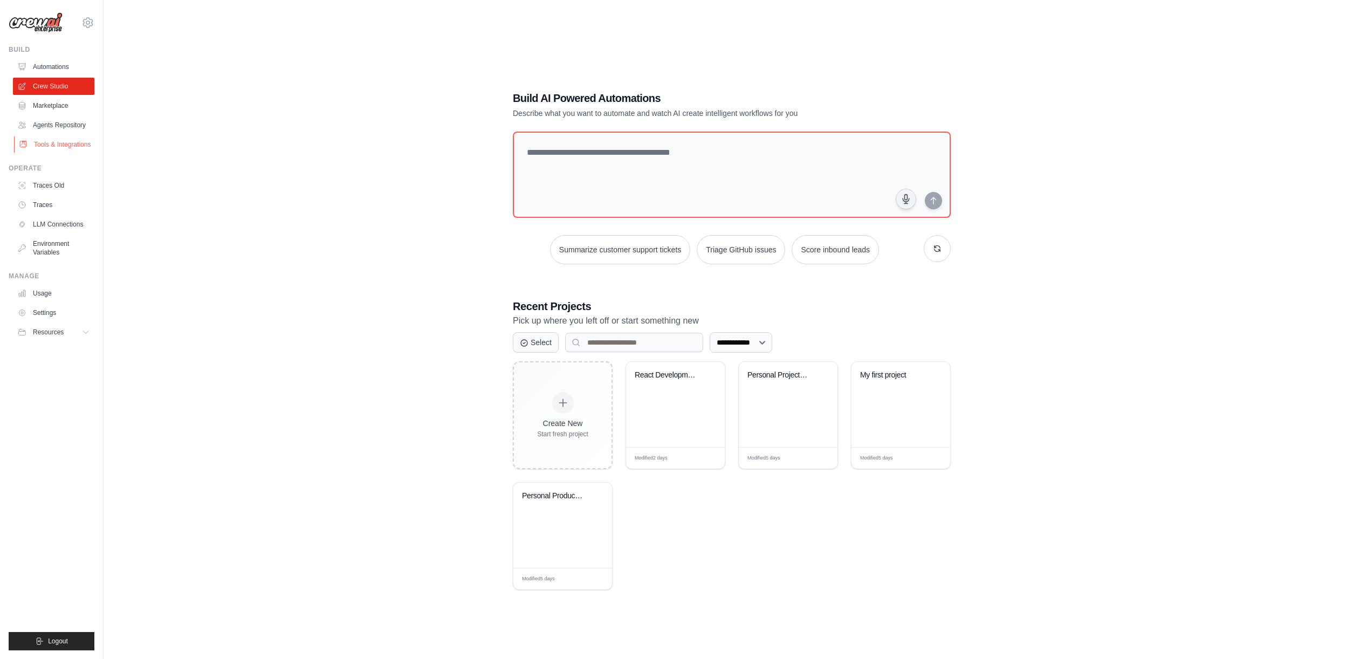
click at [66, 145] on link "Tools & Integrations" at bounding box center [54, 144] width 81 height 17
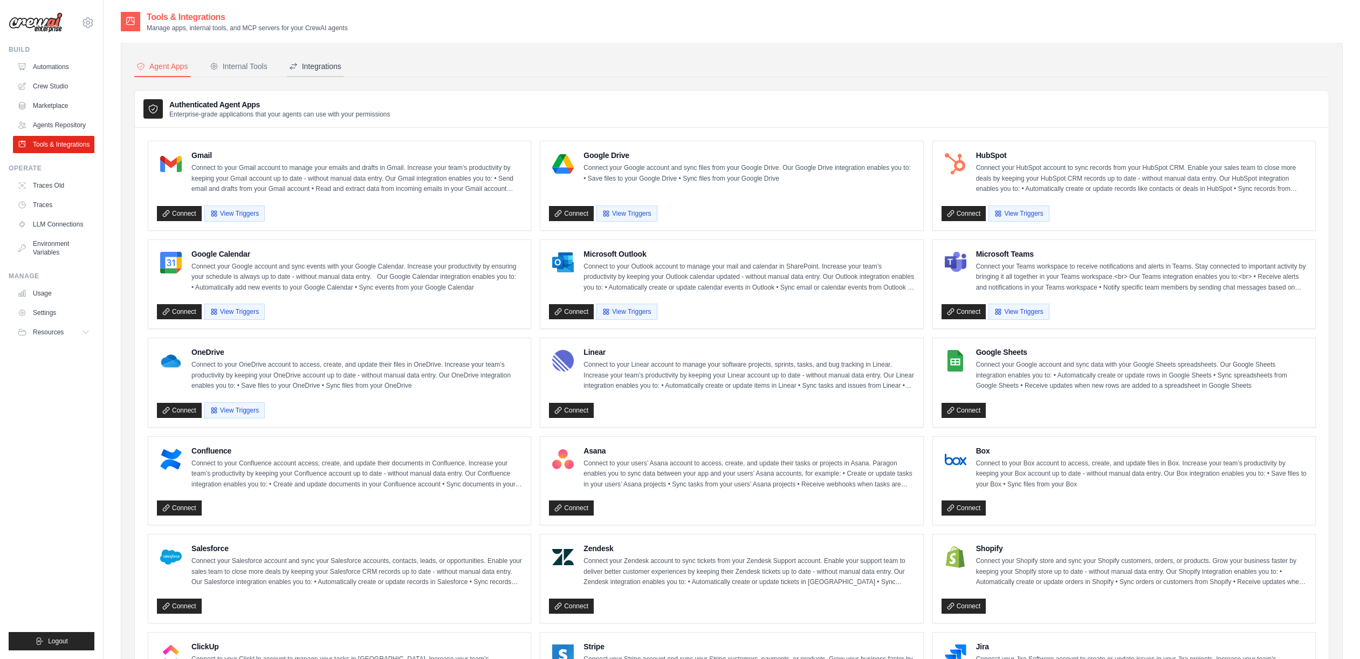
click at [330, 65] on div "Integrations" at bounding box center [315, 66] width 52 height 11
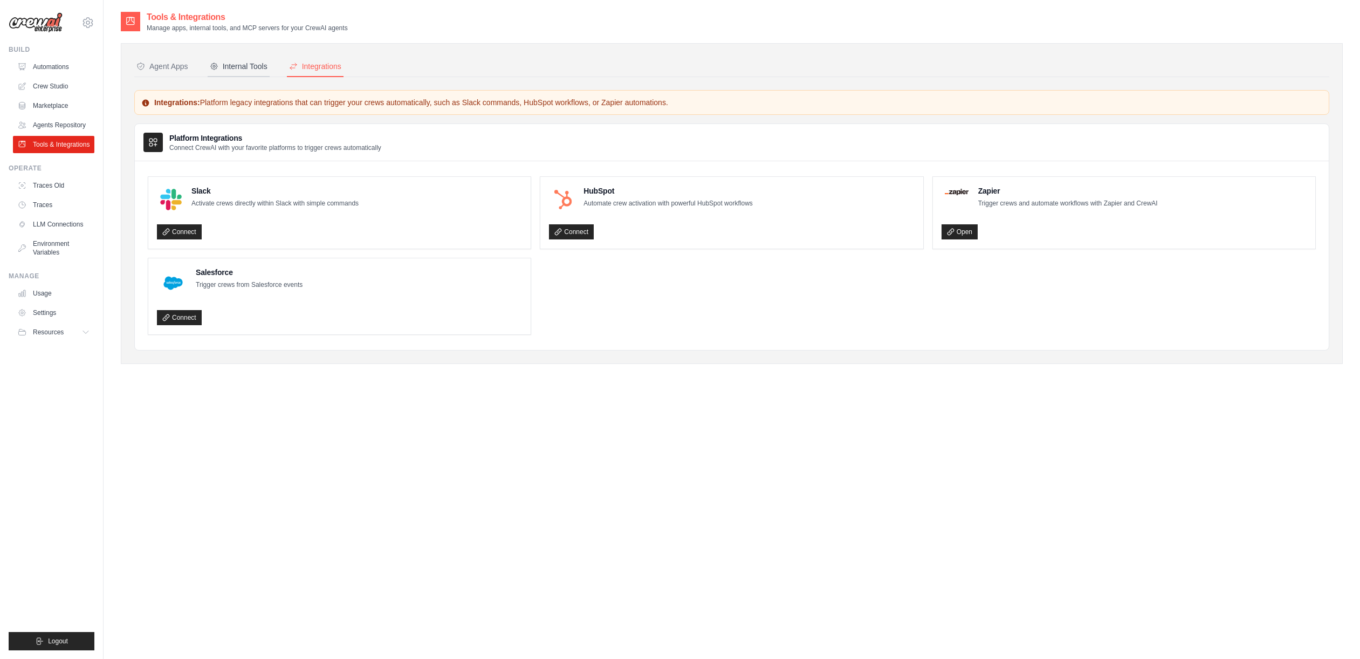
click at [243, 69] on div "Internal Tools" at bounding box center [239, 66] width 58 height 11
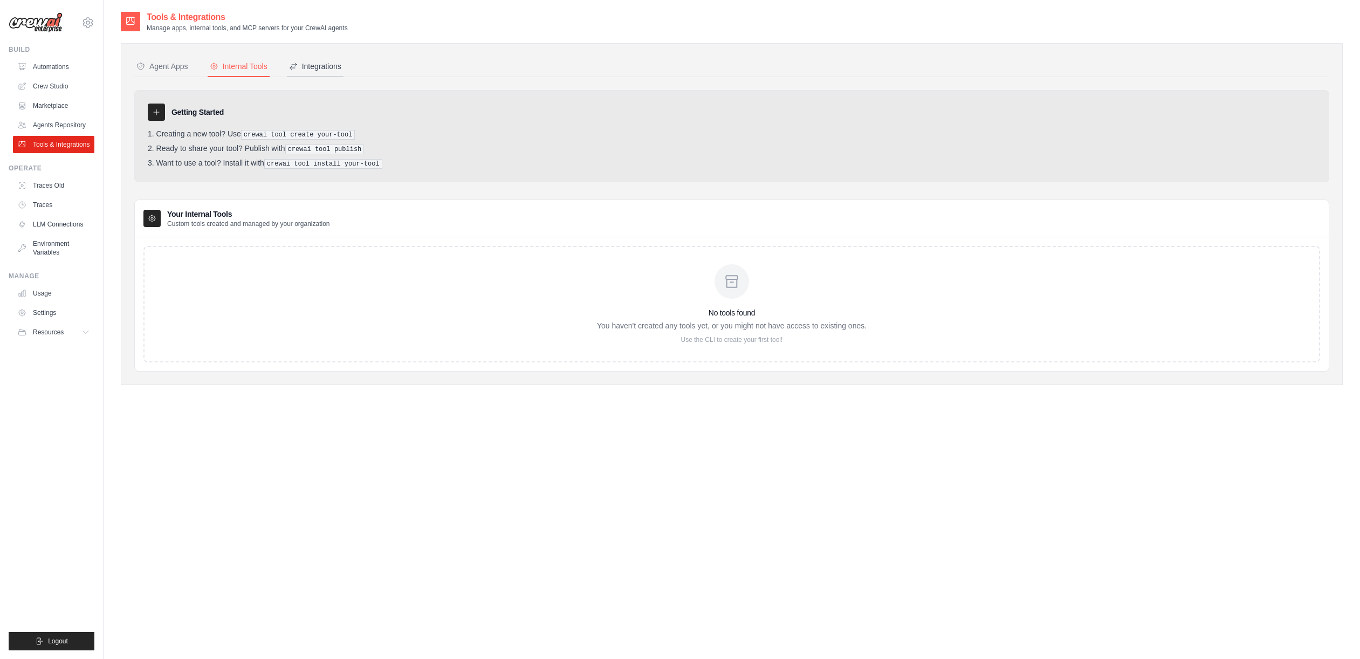
click at [308, 61] on div "Integrations" at bounding box center [315, 66] width 52 height 11
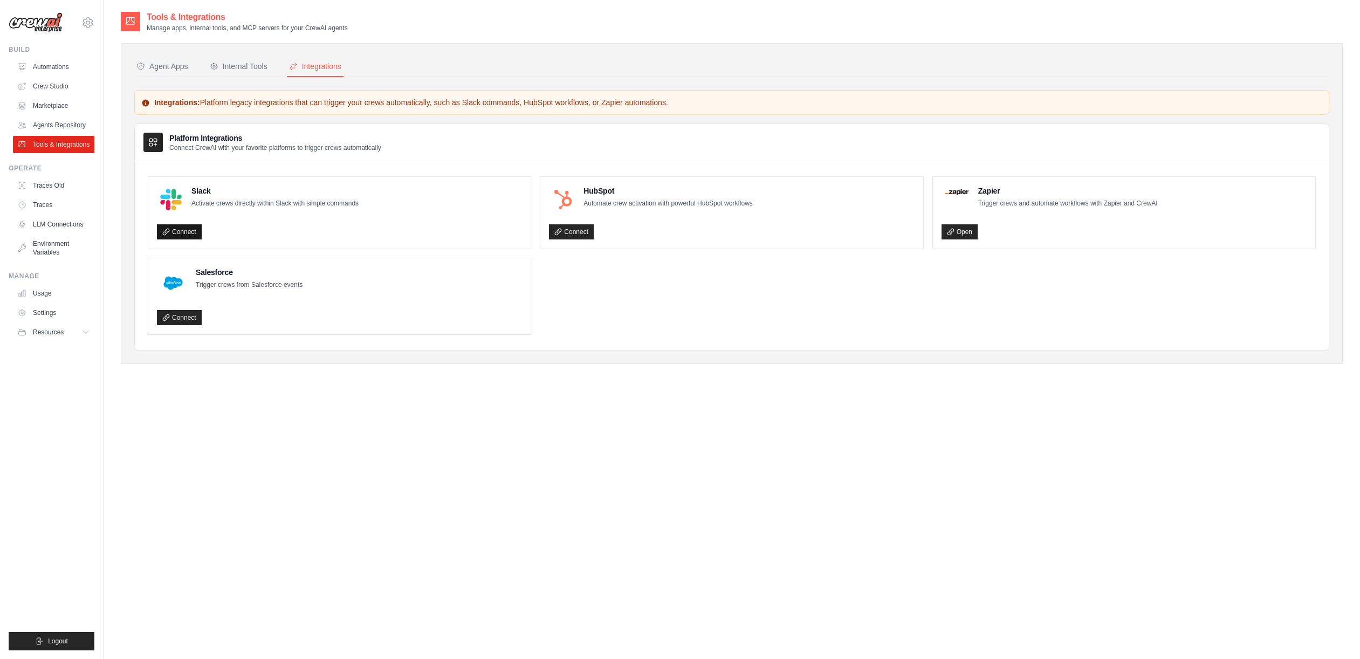
click at [177, 230] on link "Connect" at bounding box center [179, 231] width 45 height 15
click at [64, 123] on link "Agents Repository" at bounding box center [54, 124] width 81 height 17
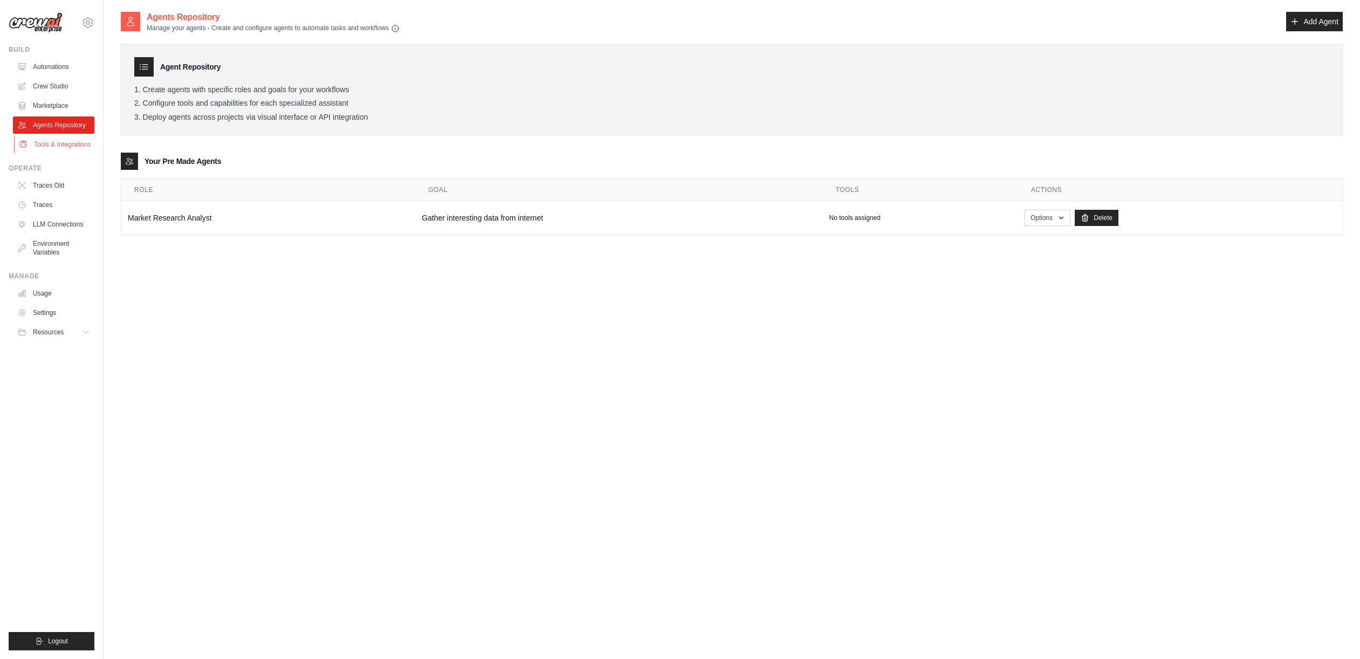
drag, startPoint x: 65, startPoint y: 130, endPoint x: 63, endPoint y: 146, distance: 15.7
click at [63, 146] on link "Tools & Integrations" at bounding box center [54, 144] width 81 height 17
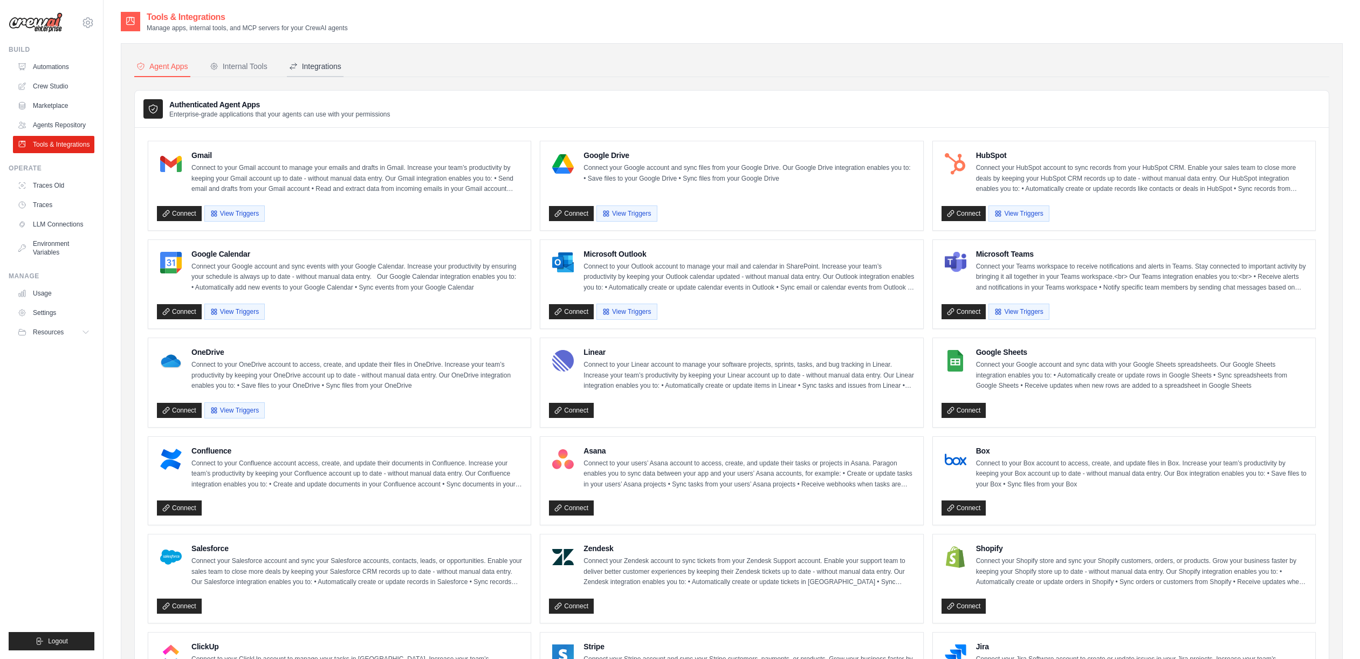
click at [320, 66] on div "Integrations" at bounding box center [315, 66] width 52 height 11
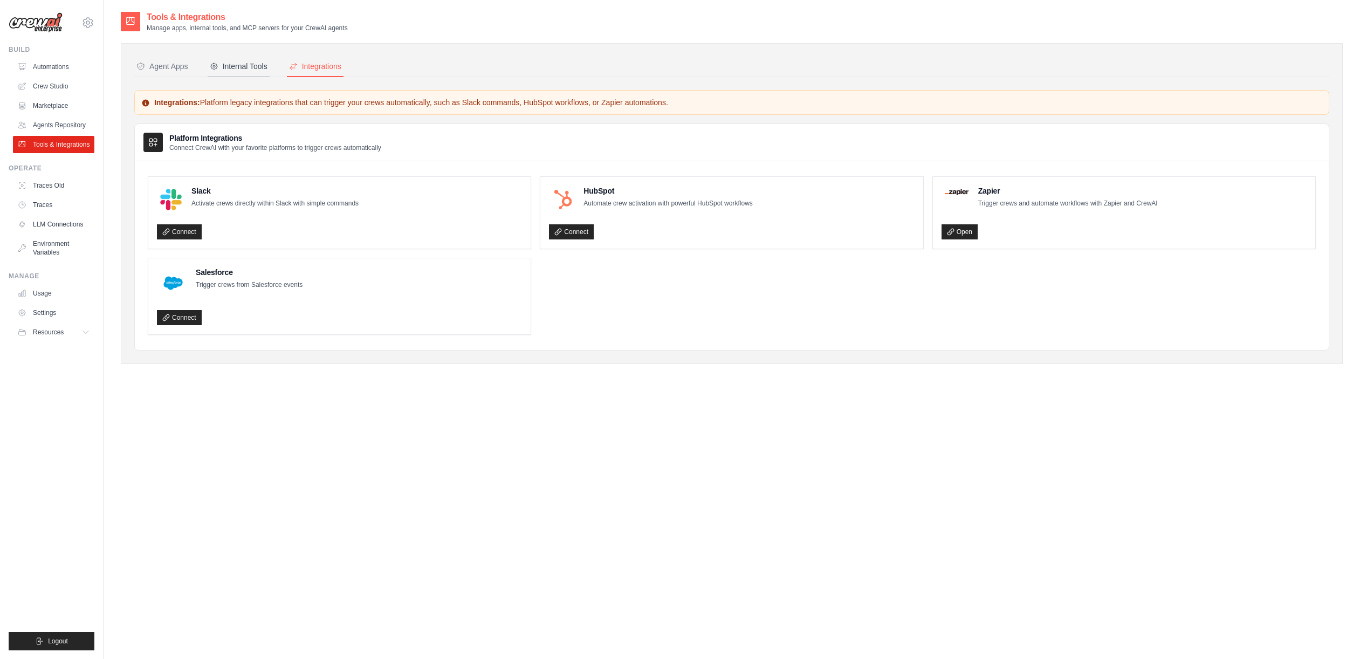
click at [262, 70] on div "Internal Tools" at bounding box center [239, 66] width 58 height 11
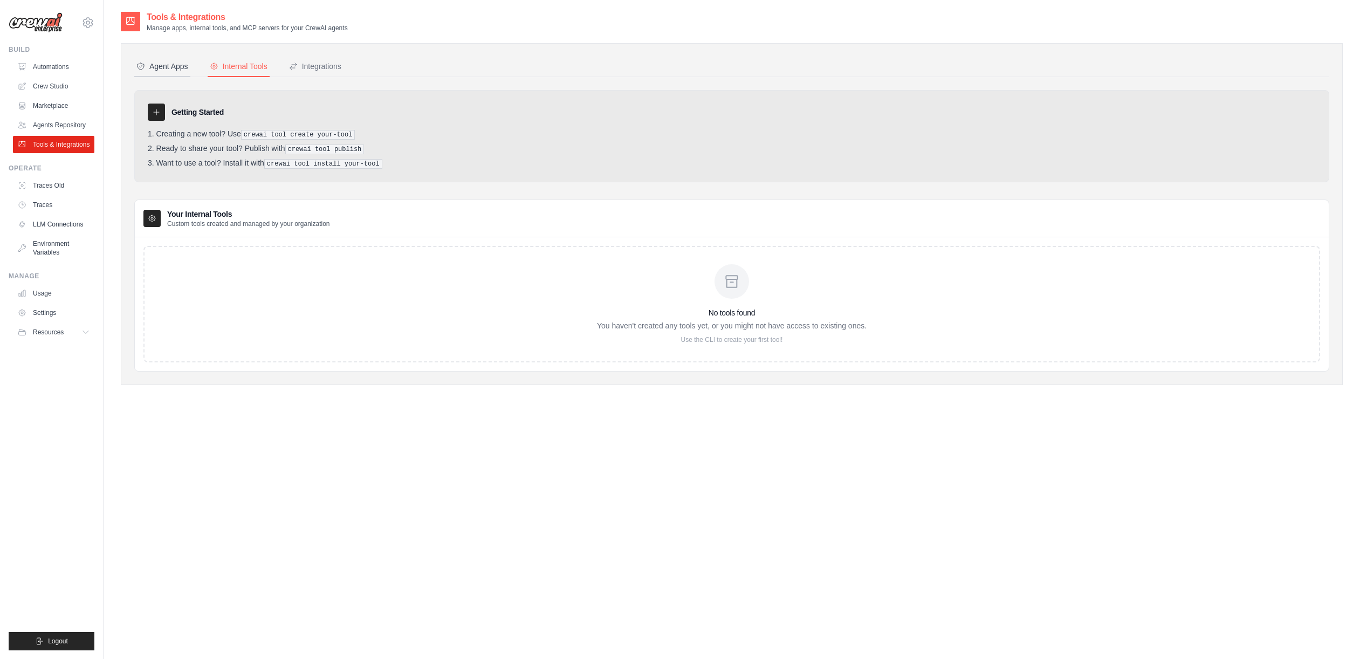
click at [174, 70] on div "Agent Apps" at bounding box center [162, 66] width 52 height 11
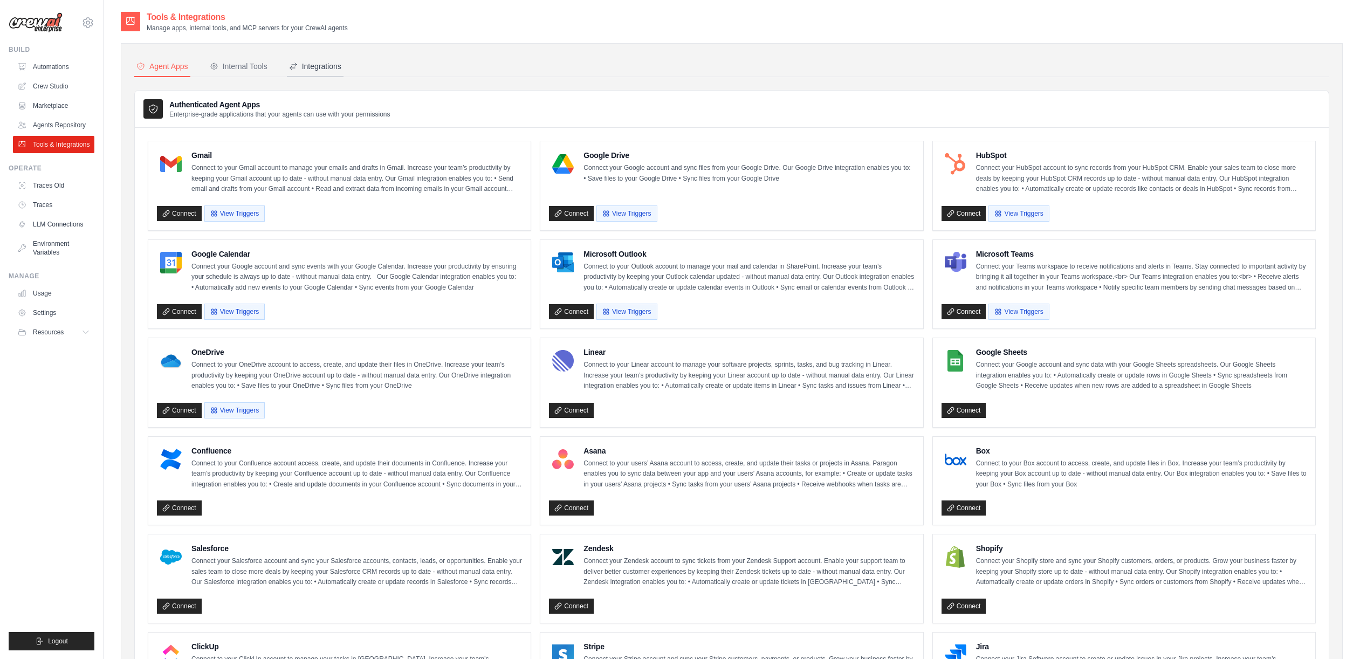
click at [328, 70] on div "Integrations" at bounding box center [315, 66] width 52 height 11
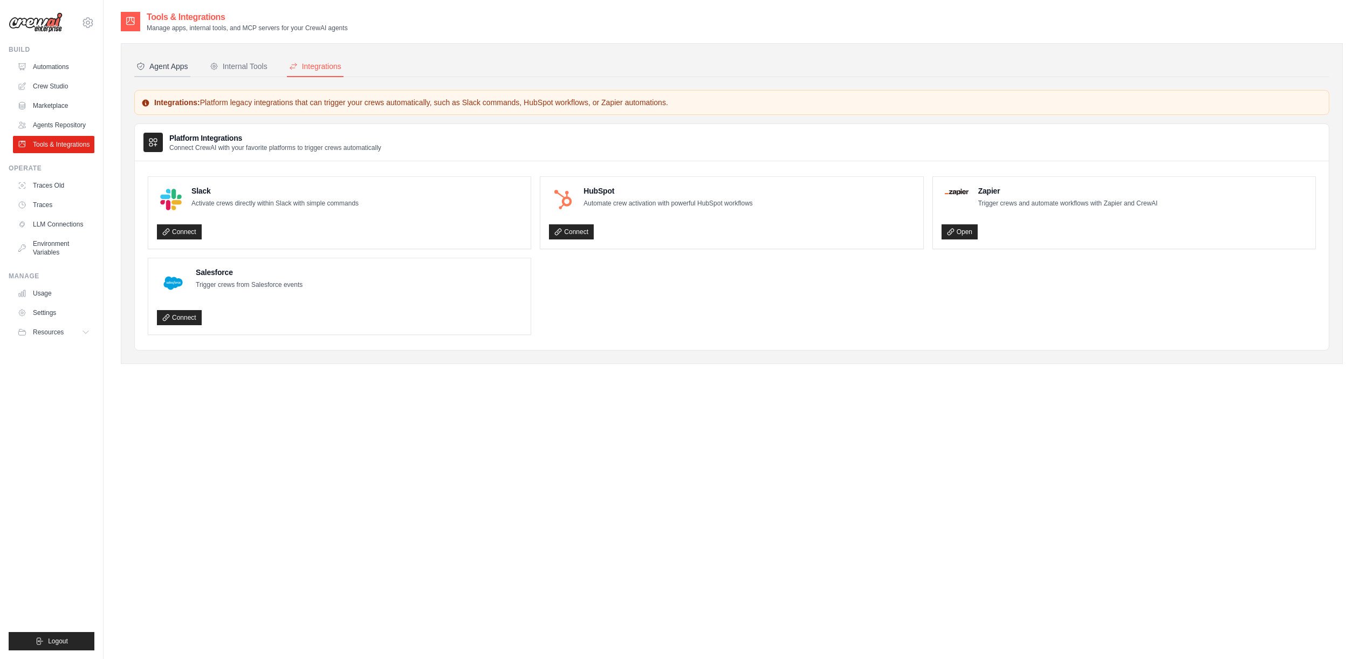
click at [170, 70] on div "Agent Apps" at bounding box center [162, 66] width 52 height 11
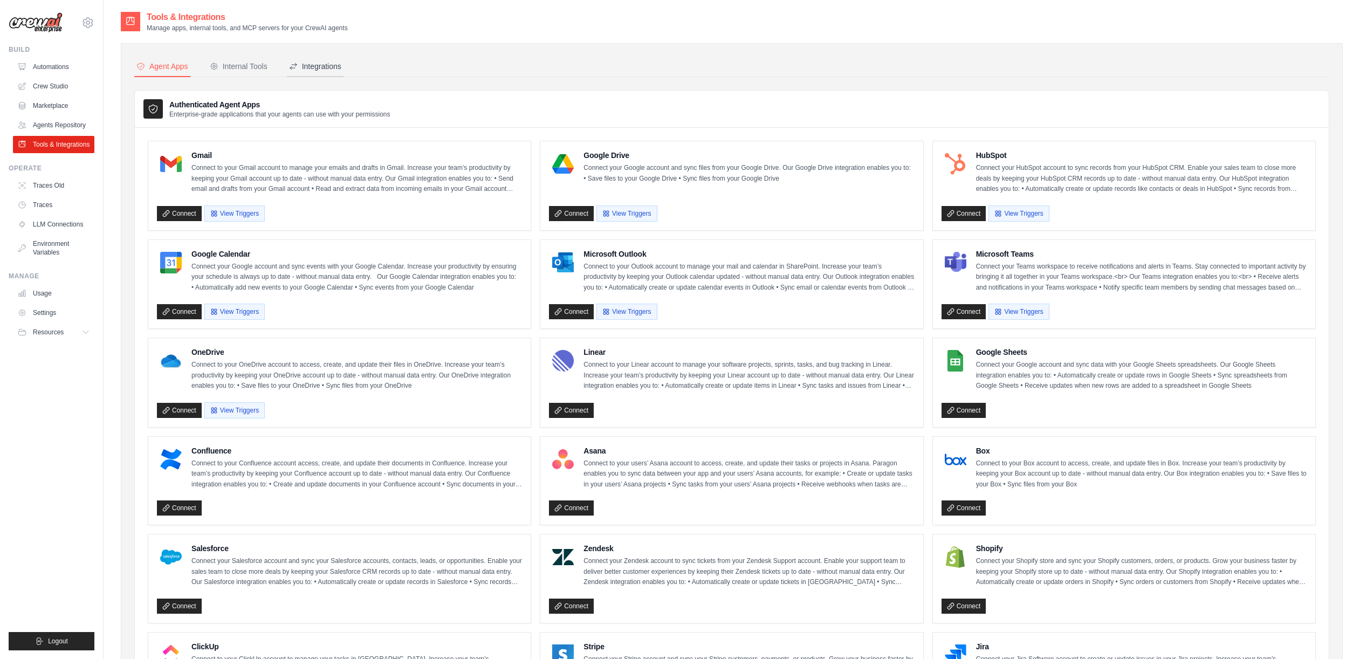
click at [325, 70] on div "Integrations" at bounding box center [315, 66] width 52 height 11
